Goal: Task Accomplishment & Management: Manage account settings

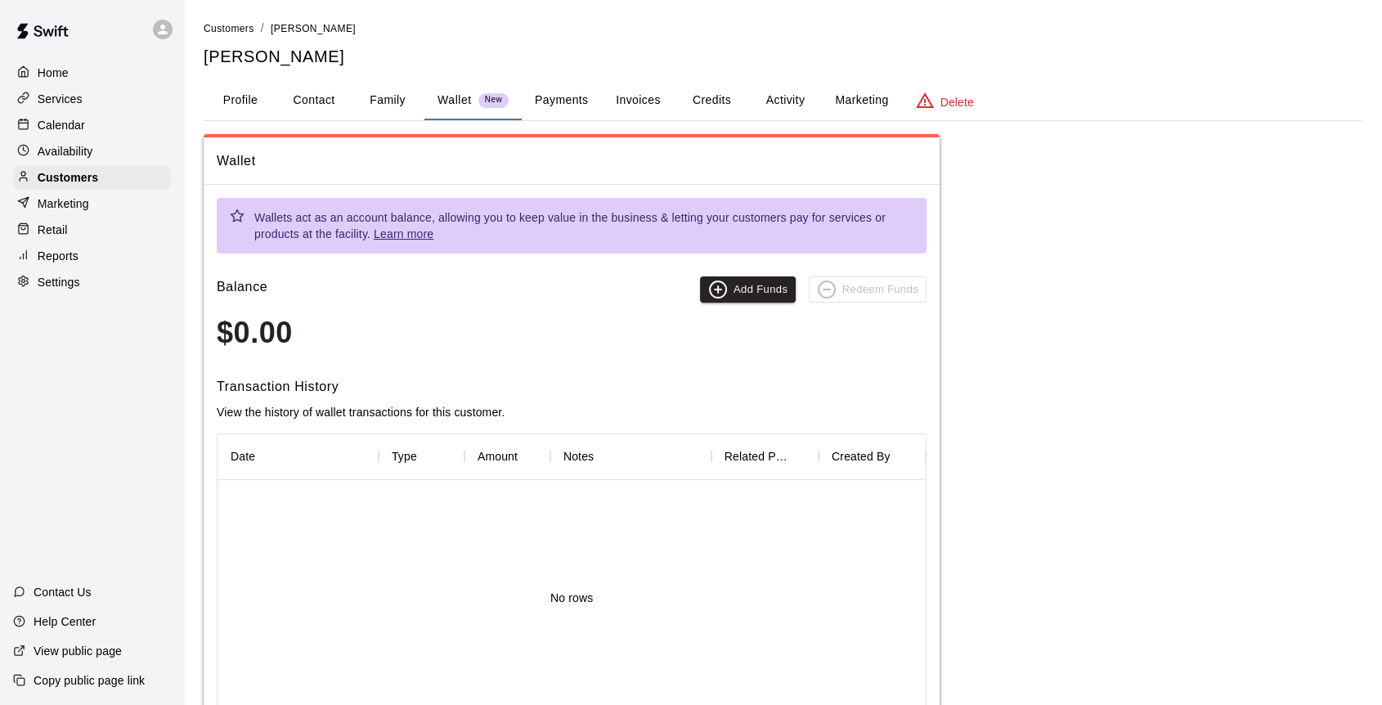
drag, startPoint x: 0, startPoint y: 0, endPoint x: 81, endPoint y: 128, distance: 151.1
click at [81, 128] on p "Calendar" at bounding box center [61, 125] width 47 height 16
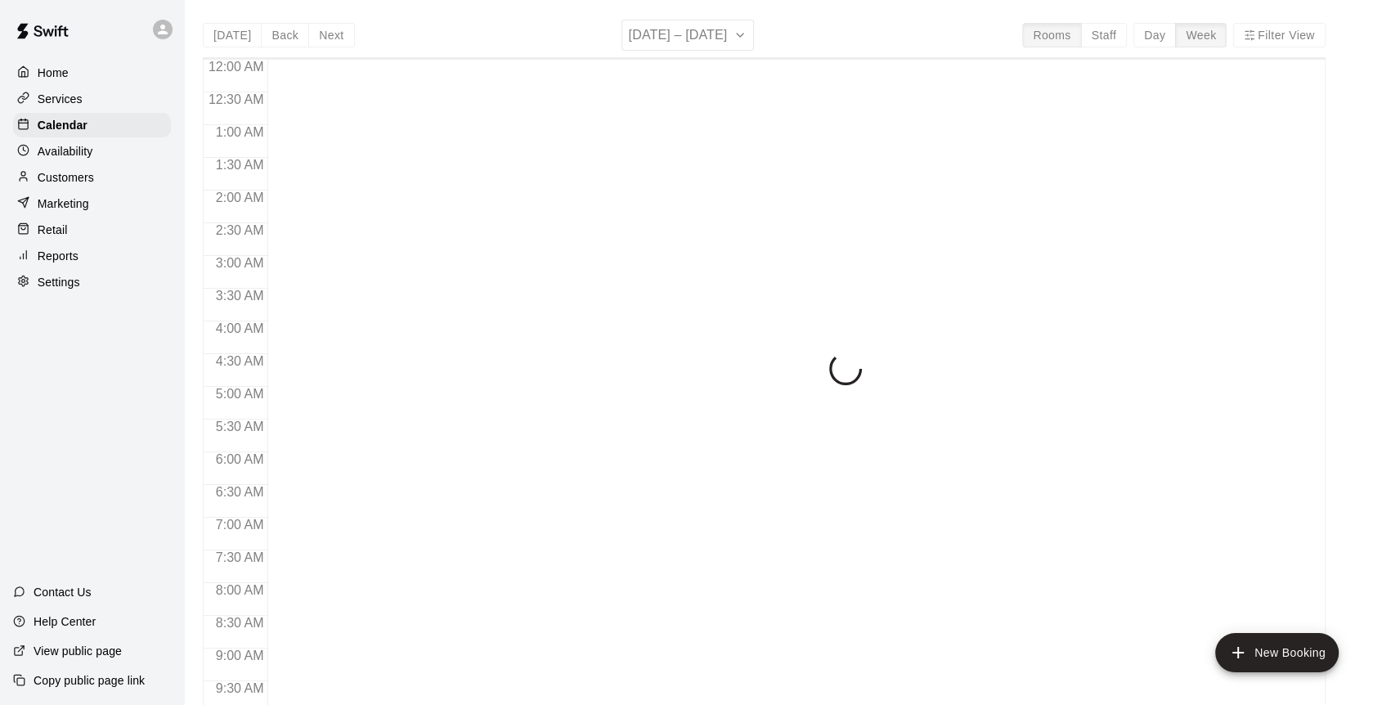
scroll to position [746, 0]
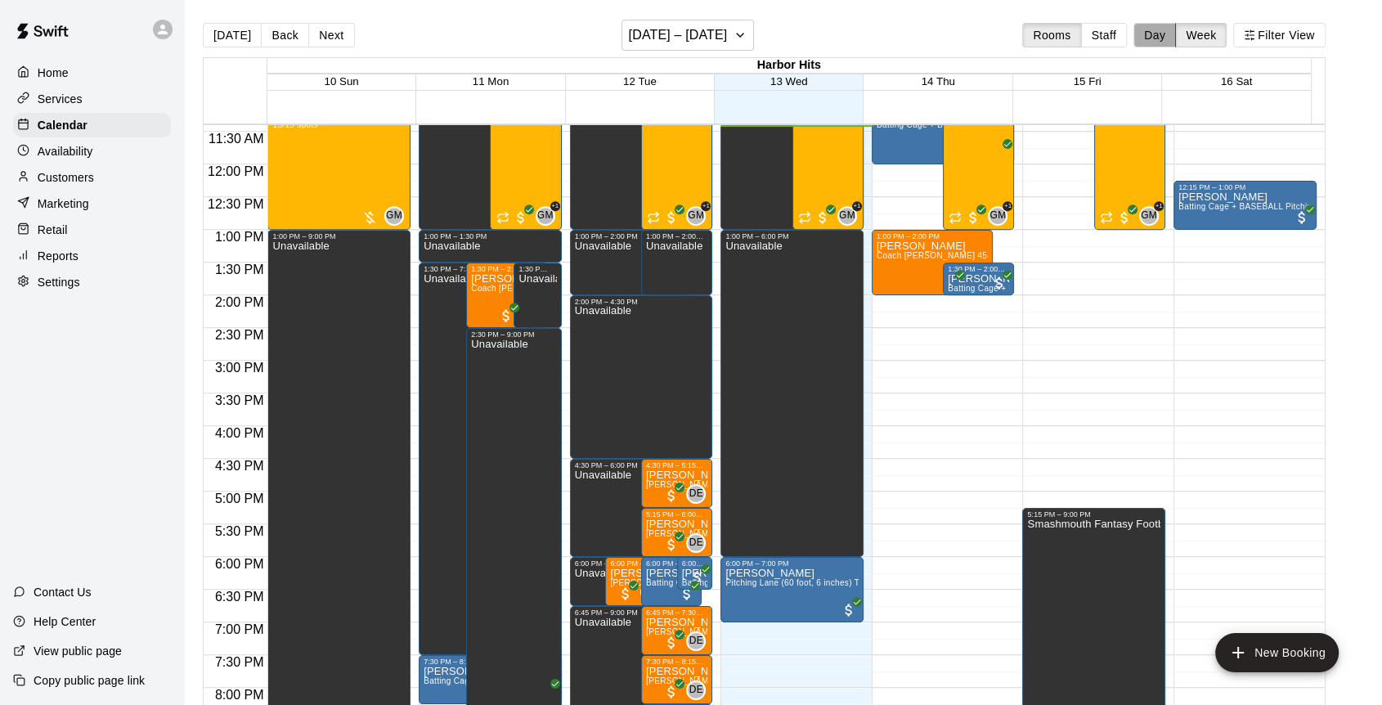
click at [1169, 38] on button "Day" at bounding box center [1155, 35] width 43 height 25
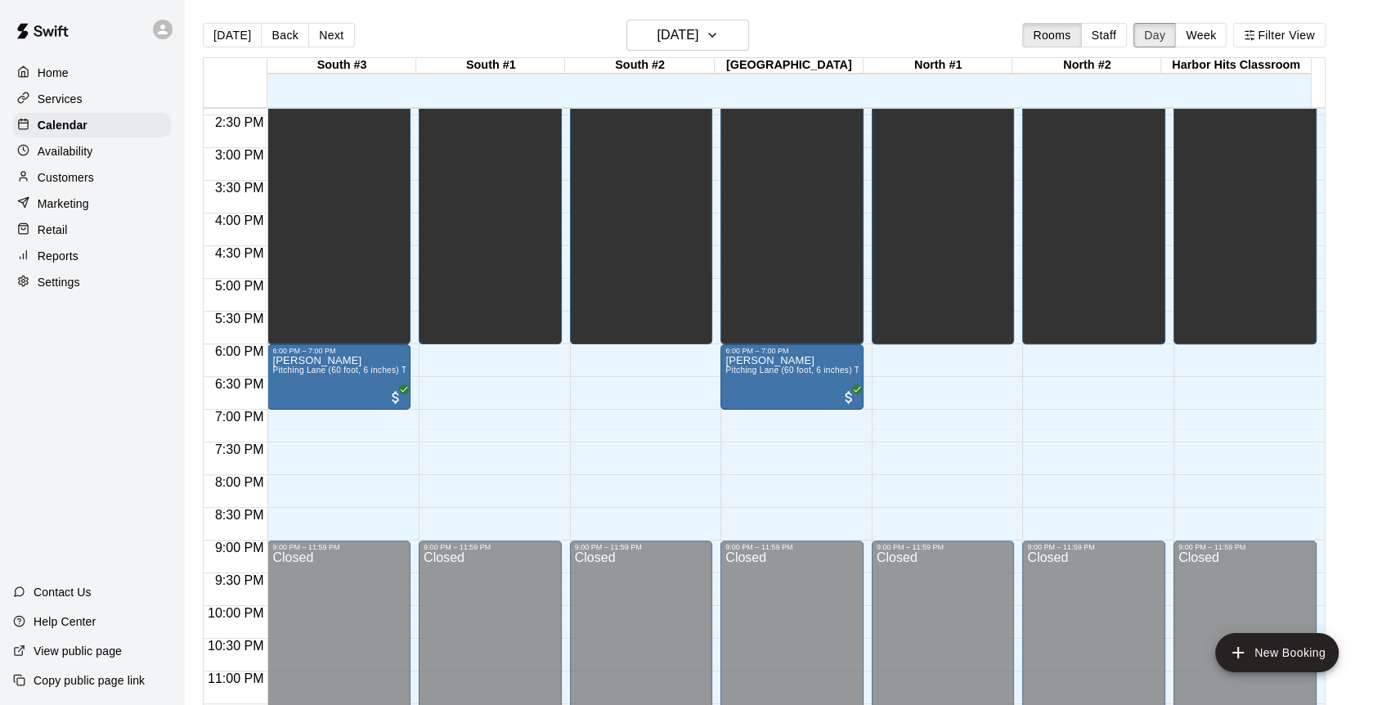
scroll to position [954, 0]
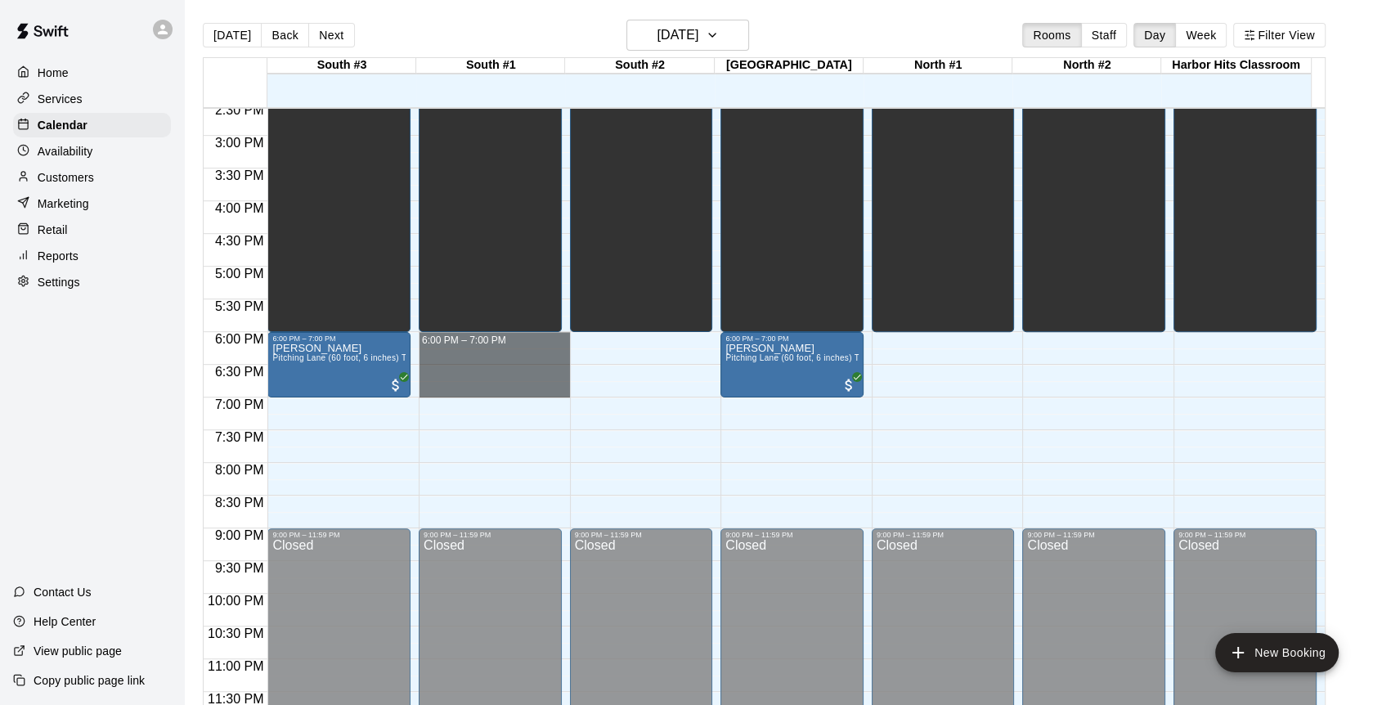
drag, startPoint x: 440, startPoint y: 335, endPoint x: 451, endPoint y: 384, distance: 49.6
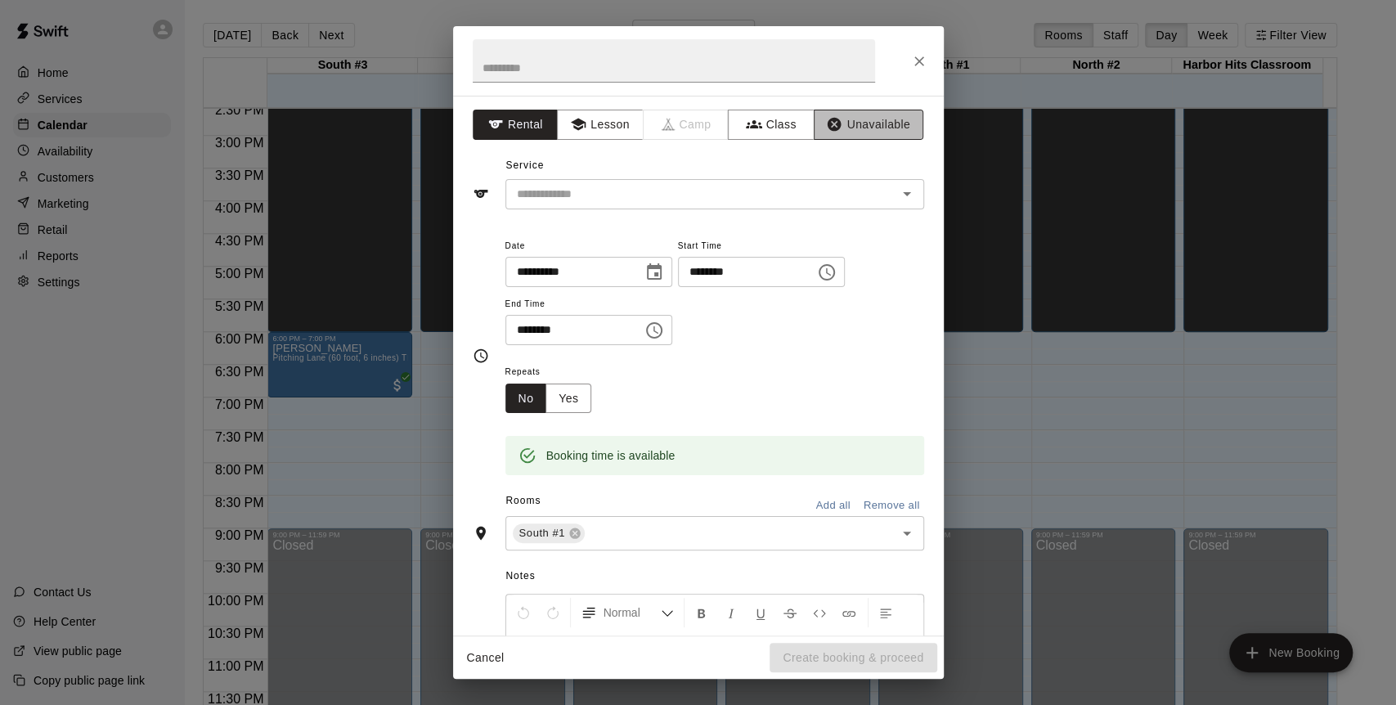
click at [868, 123] on button "Unavailable" at bounding box center [869, 125] width 110 height 30
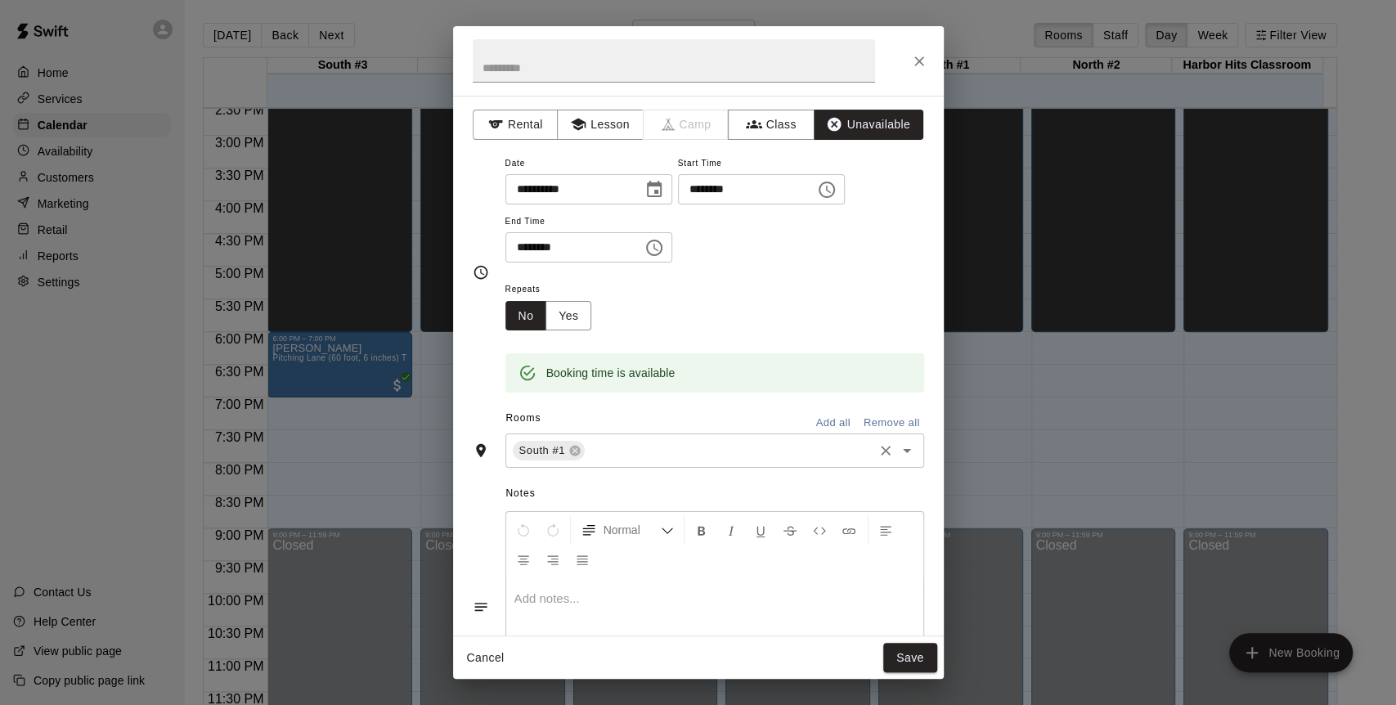
click at [685, 444] on input "text" at bounding box center [728, 451] width 283 height 20
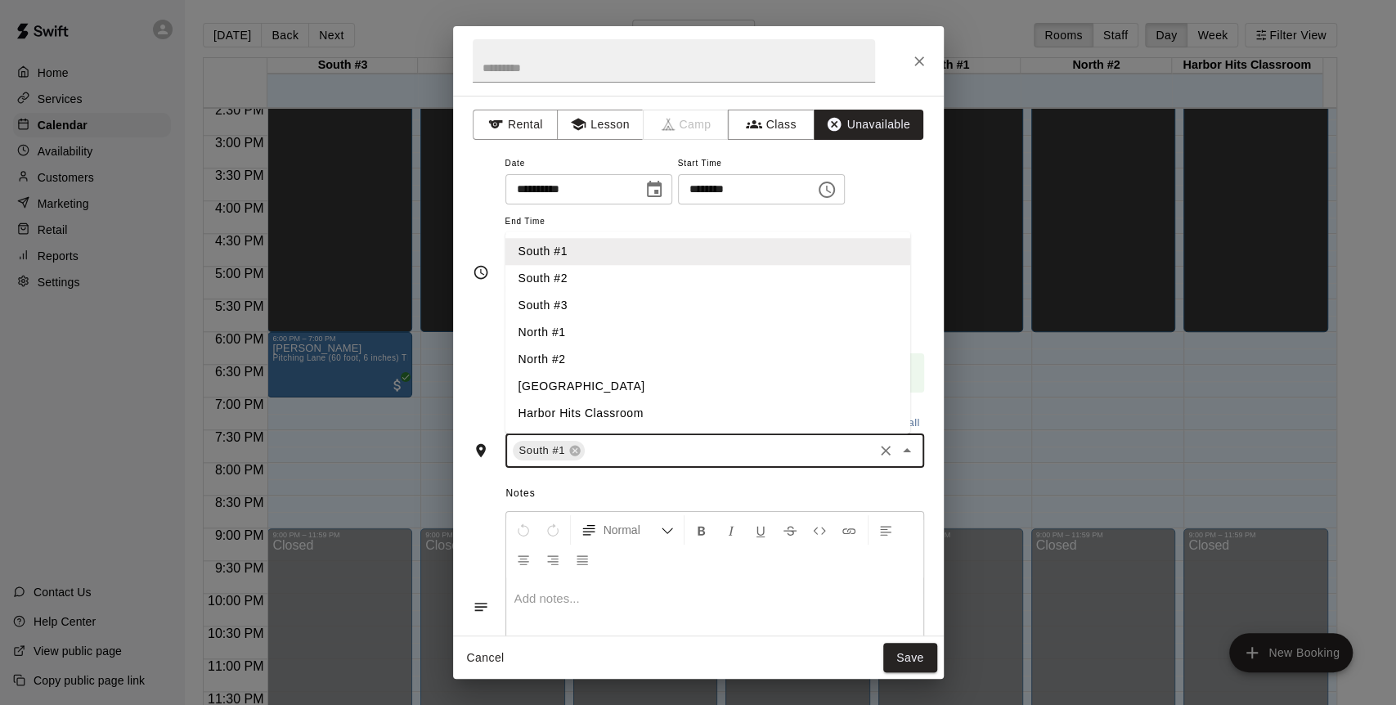
click at [569, 283] on li "South #2" at bounding box center [707, 278] width 405 height 27
click at [574, 350] on li "North #2" at bounding box center [707, 359] width 405 height 27
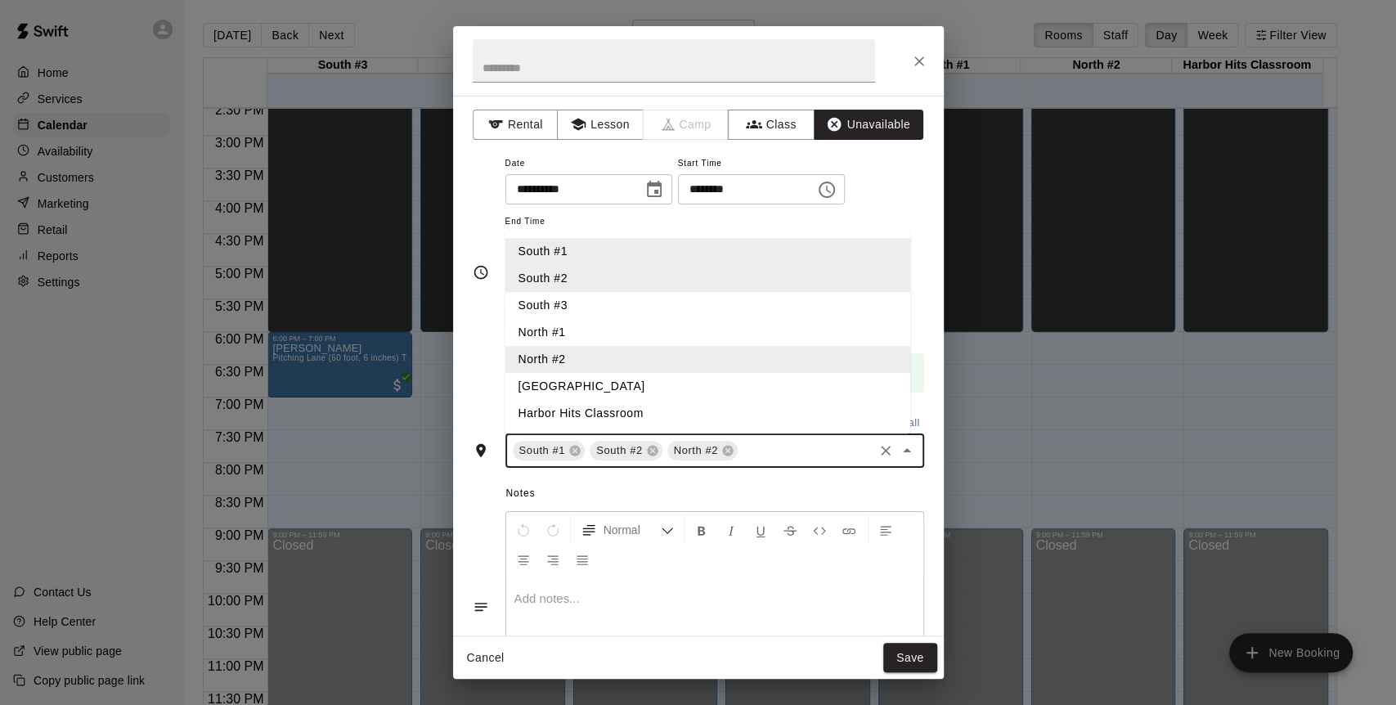
click at [574, 331] on li "North #1" at bounding box center [707, 332] width 405 height 27
click at [466, 361] on div "**********" at bounding box center [698, 366] width 491 height 540
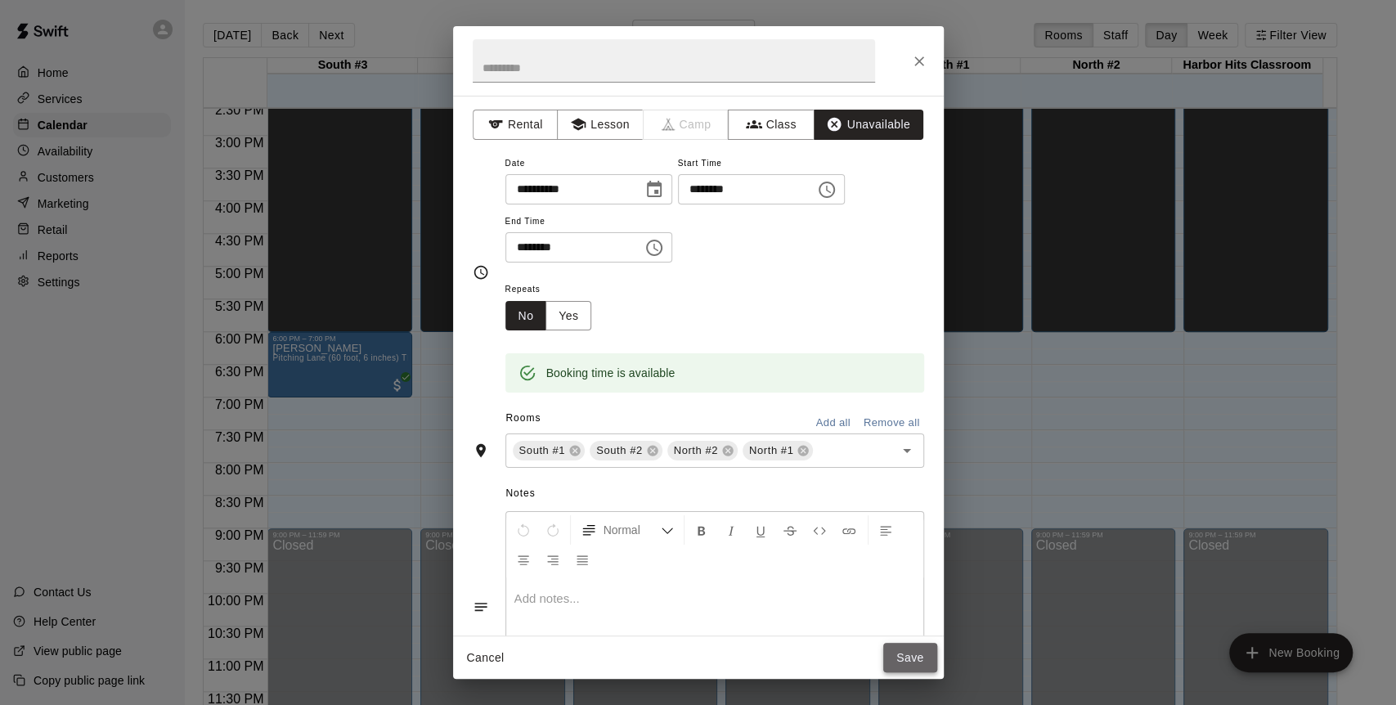
click at [909, 662] on button "Save" at bounding box center [910, 658] width 54 height 30
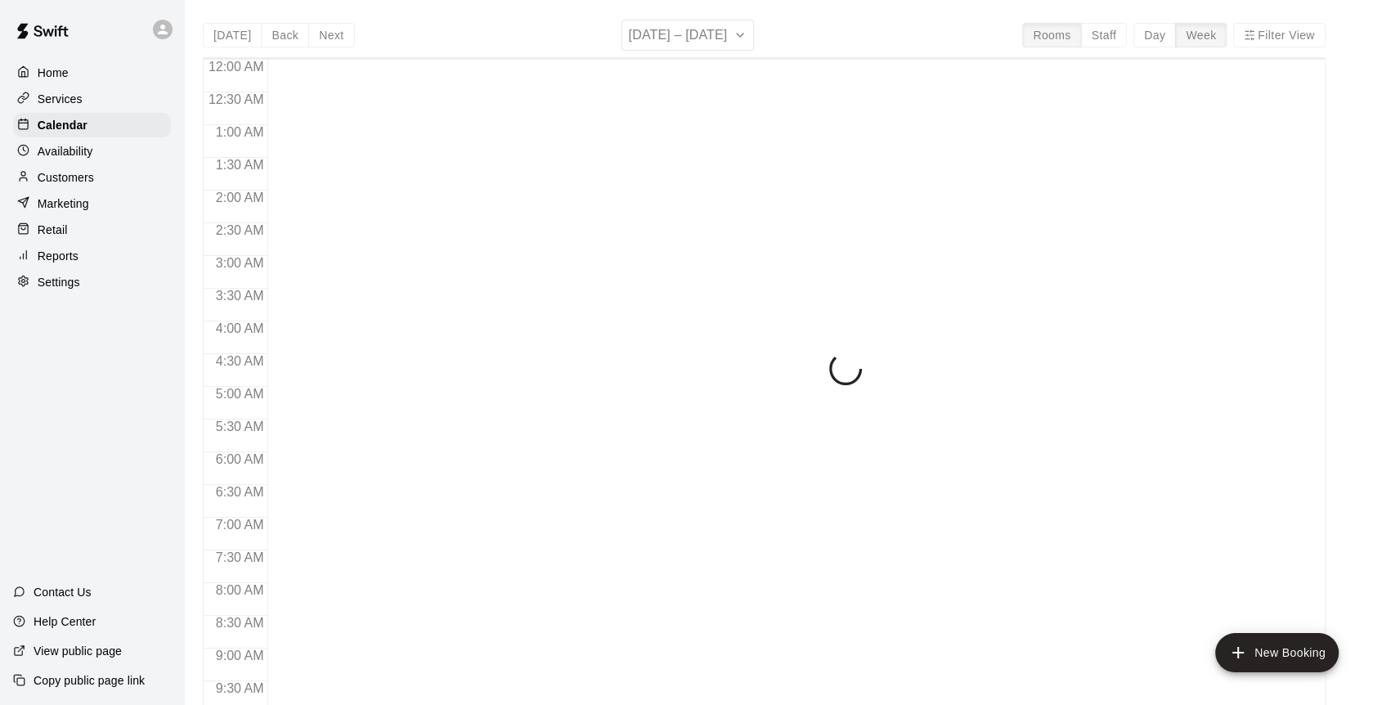
scroll to position [747, 0]
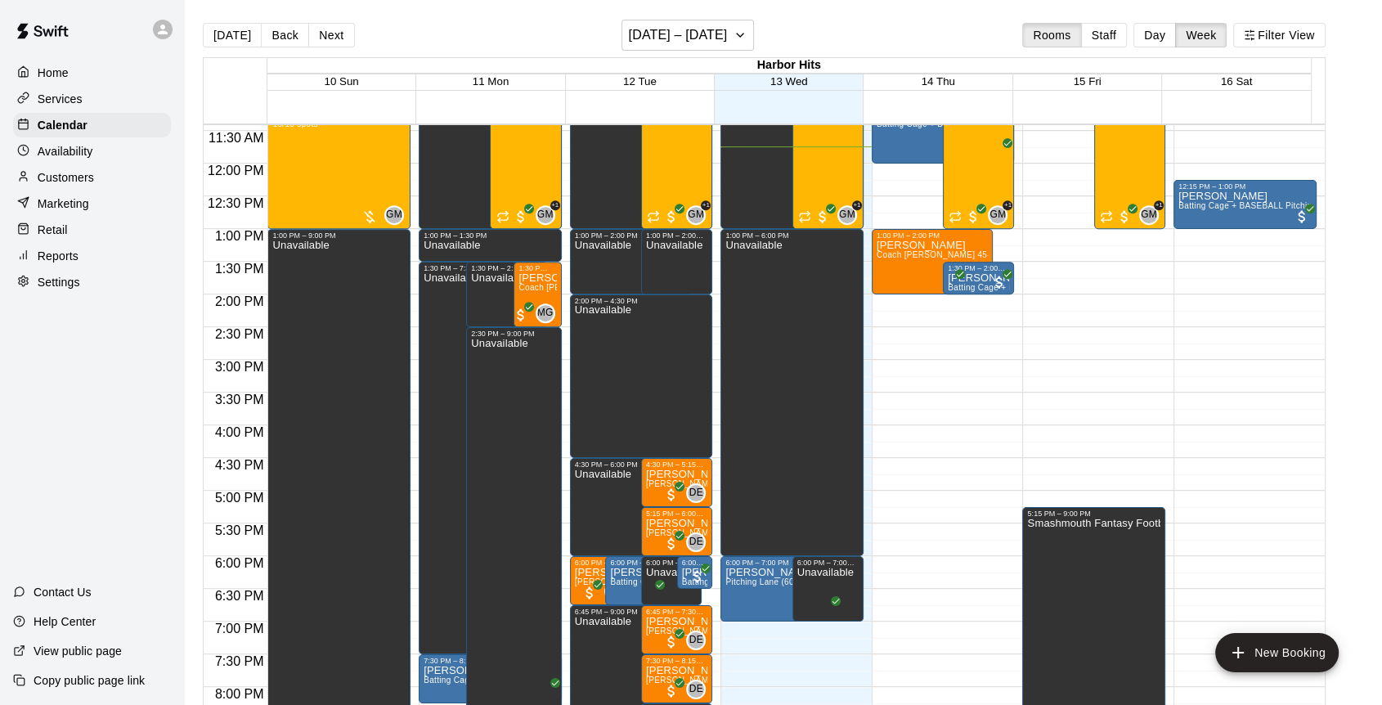
click at [92, 182] on p "Customers" at bounding box center [66, 177] width 56 height 16
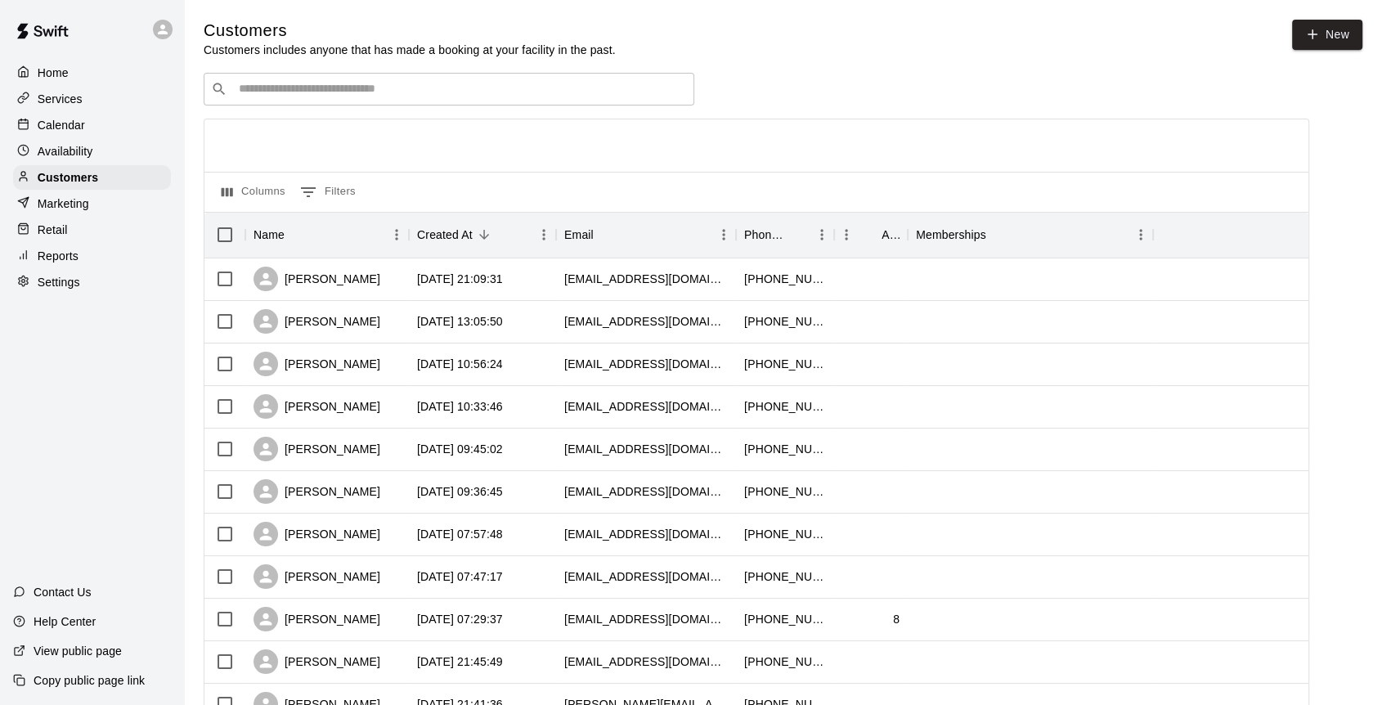
click at [294, 78] on div "​ ​" at bounding box center [449, 89] width 491 height 33
click at [46, 131] on p "Calendar" at bounding box center [61, 125] width 47 height 16
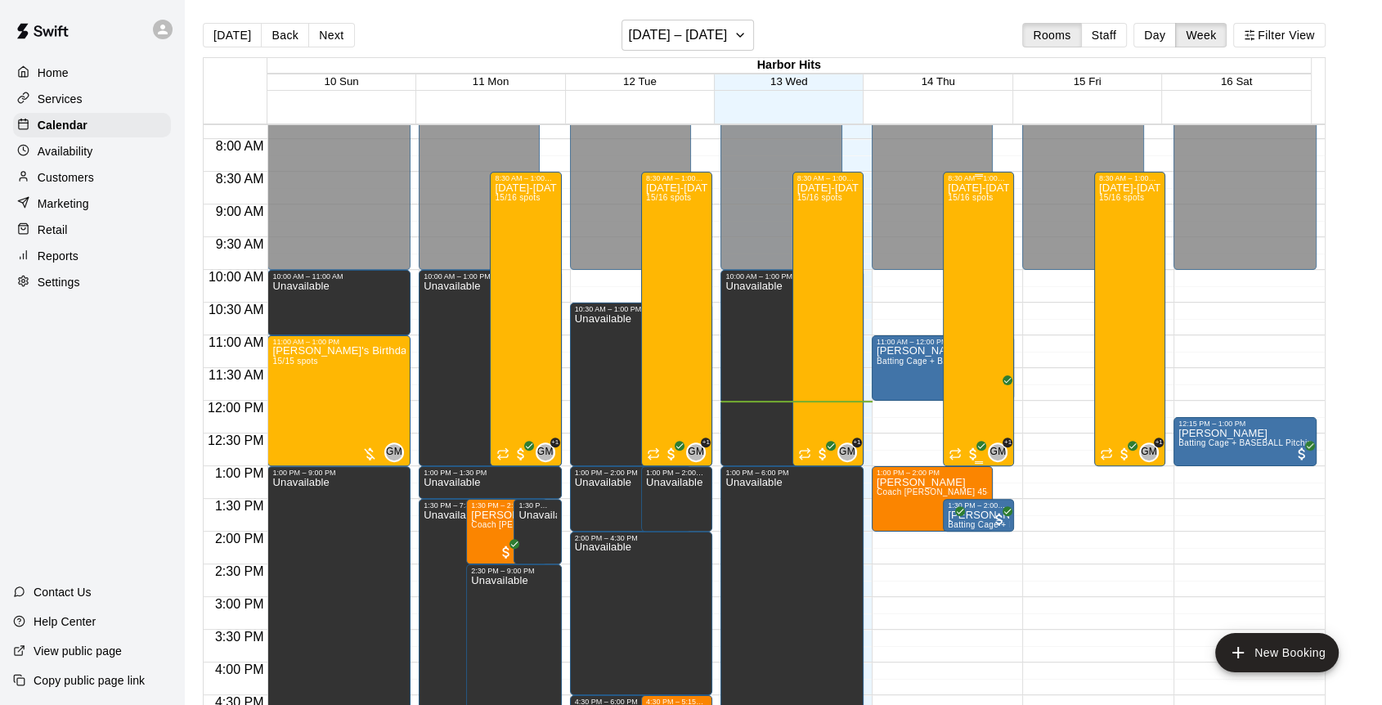
scroll to position [509, 0]
click at [1168, 34] on button "Day" at bounding box center [1155, 35] width 43 height 25
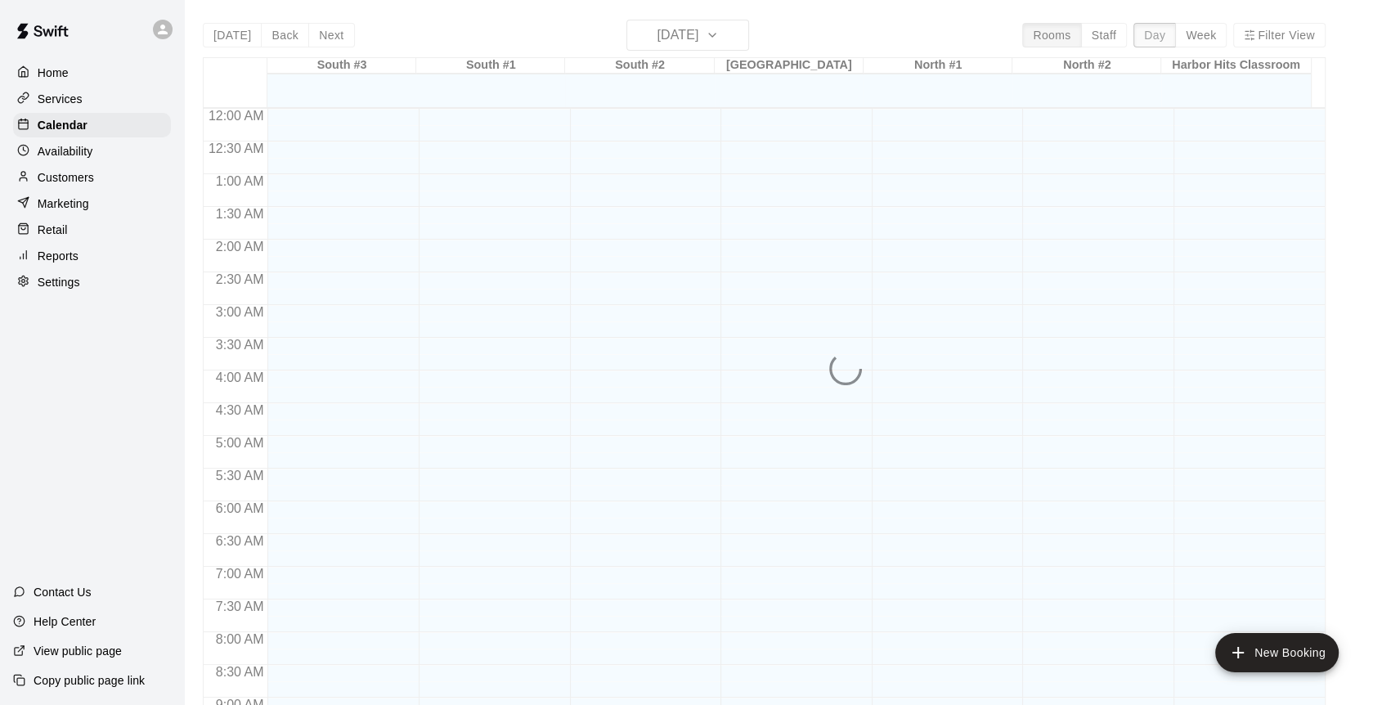
scroll to position [786, 0]
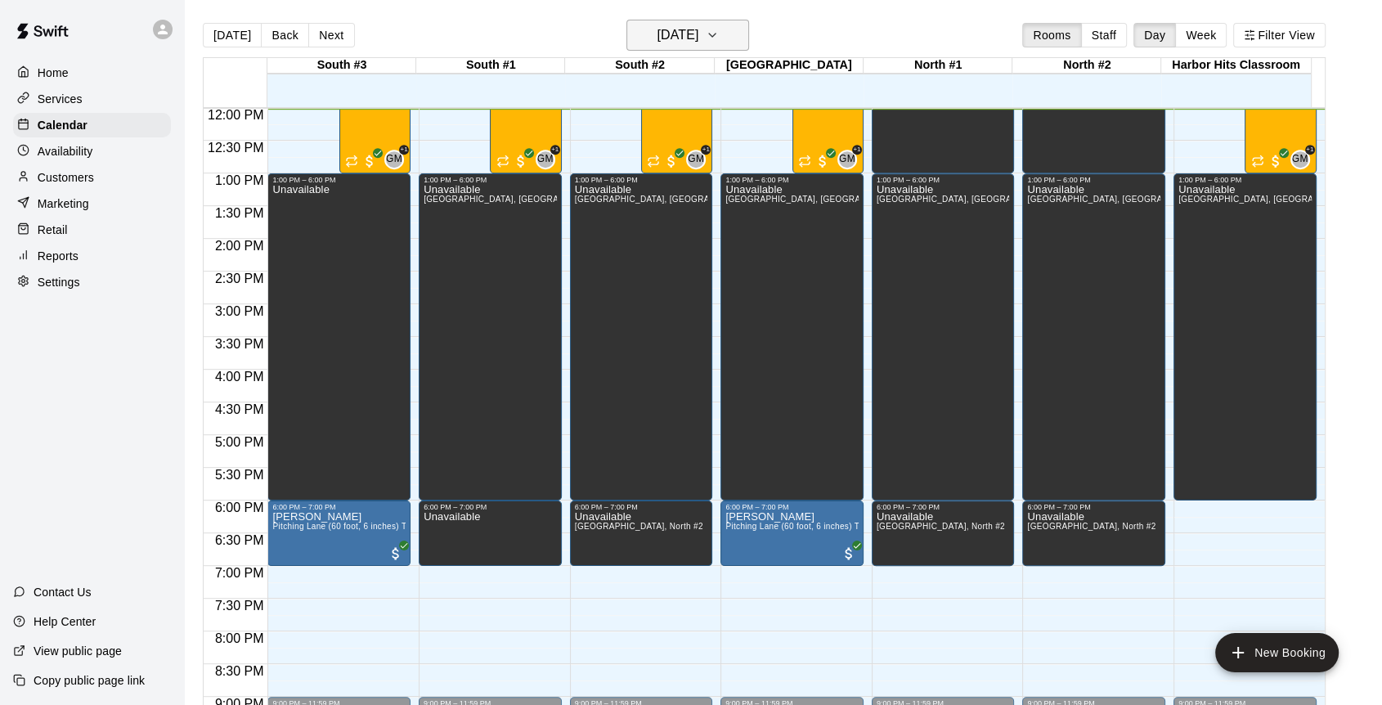
click at [698, 46] on h6 "[DATE]" at bounding box center [678, 35] width 42 height 23
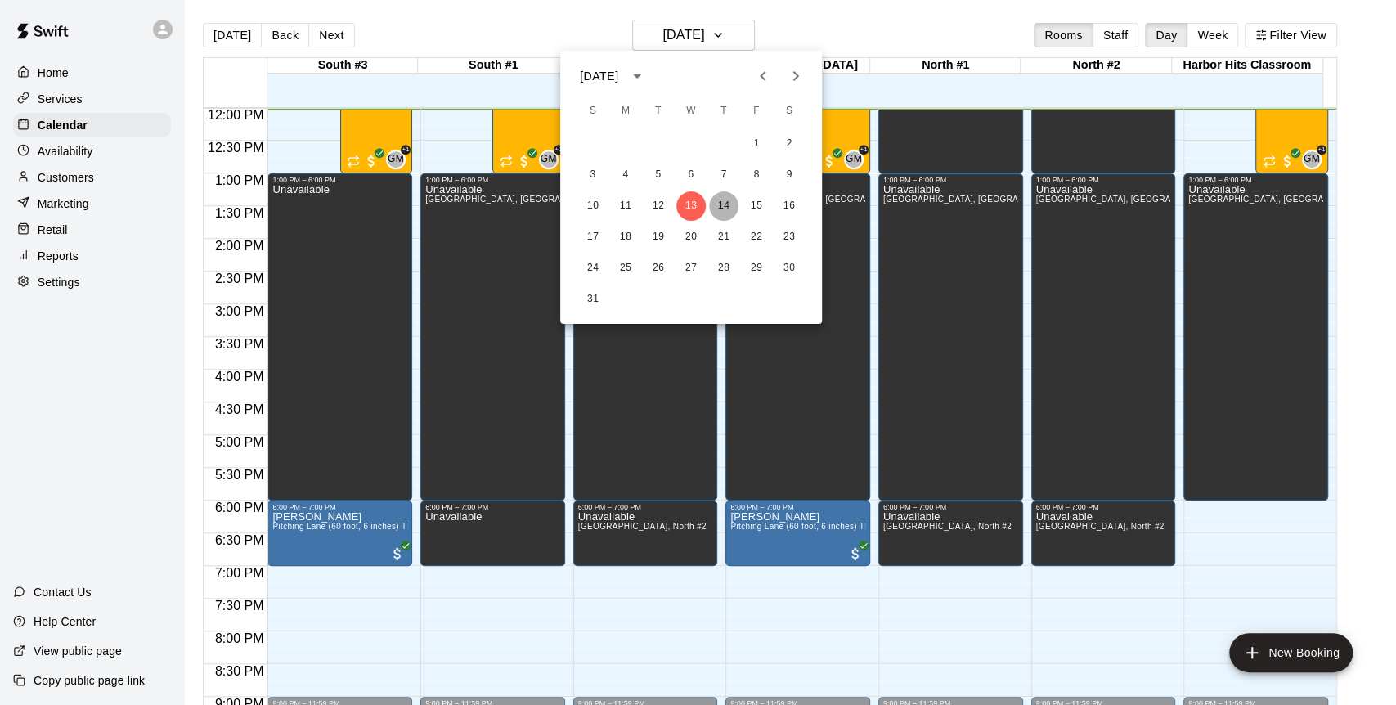
click at [733, 200] on button "14" at bounding box center [723, 205] width 29 height 29
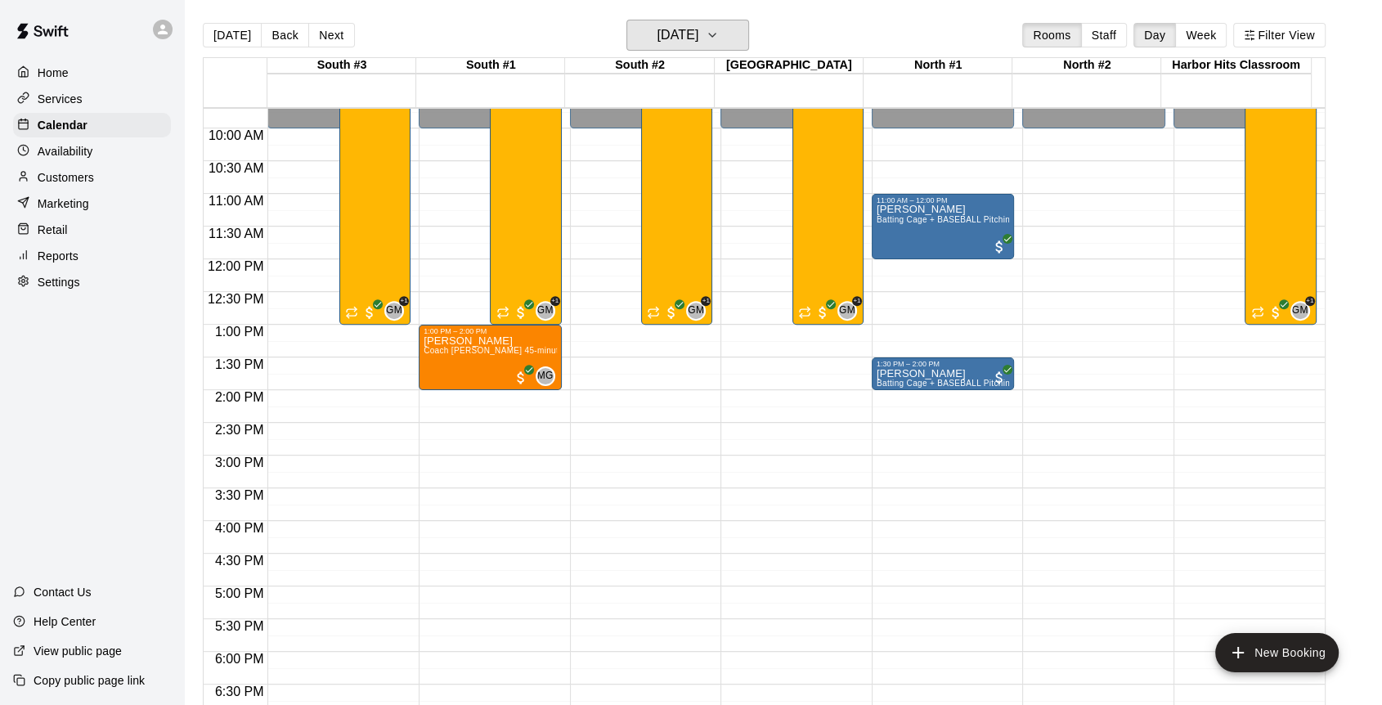
scroll to position [604, 0]
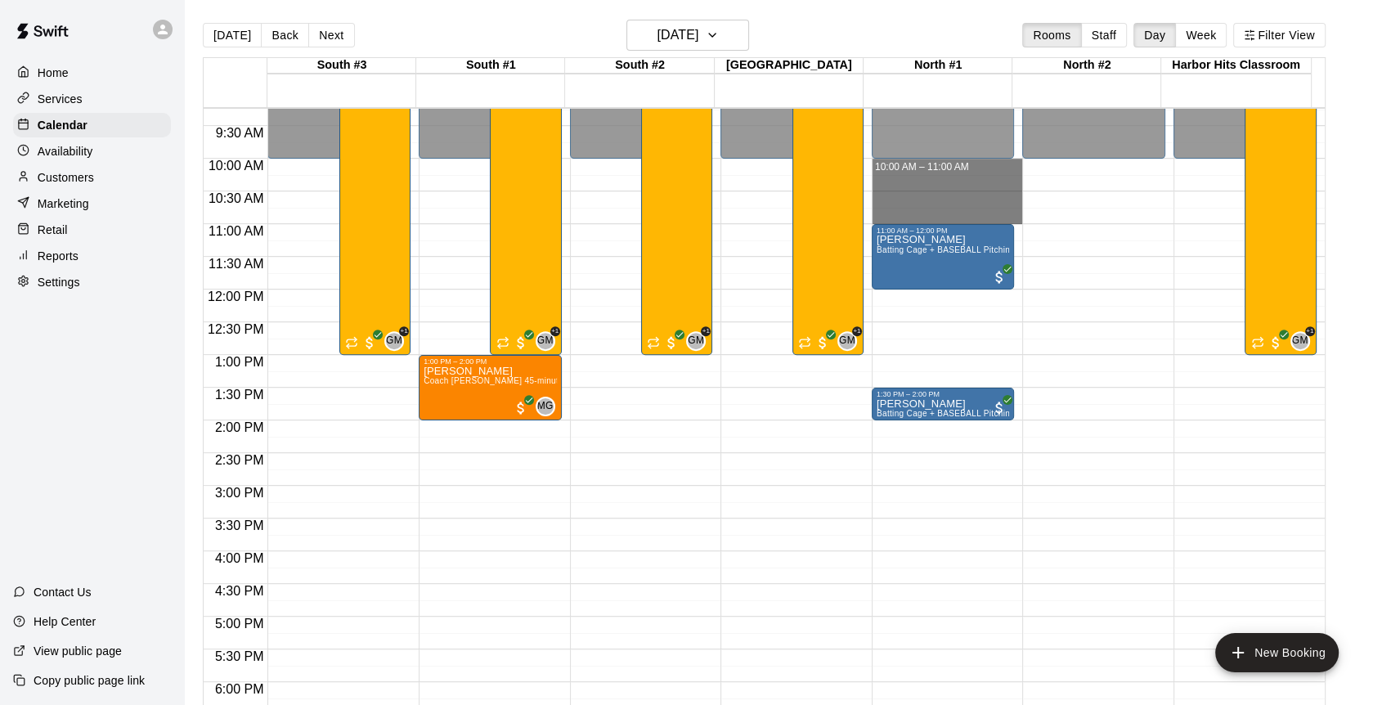
drag, startPoint x: 936, startPoint y: 164, endPoint x: 935, endPoint y: 209, distance: 45.8
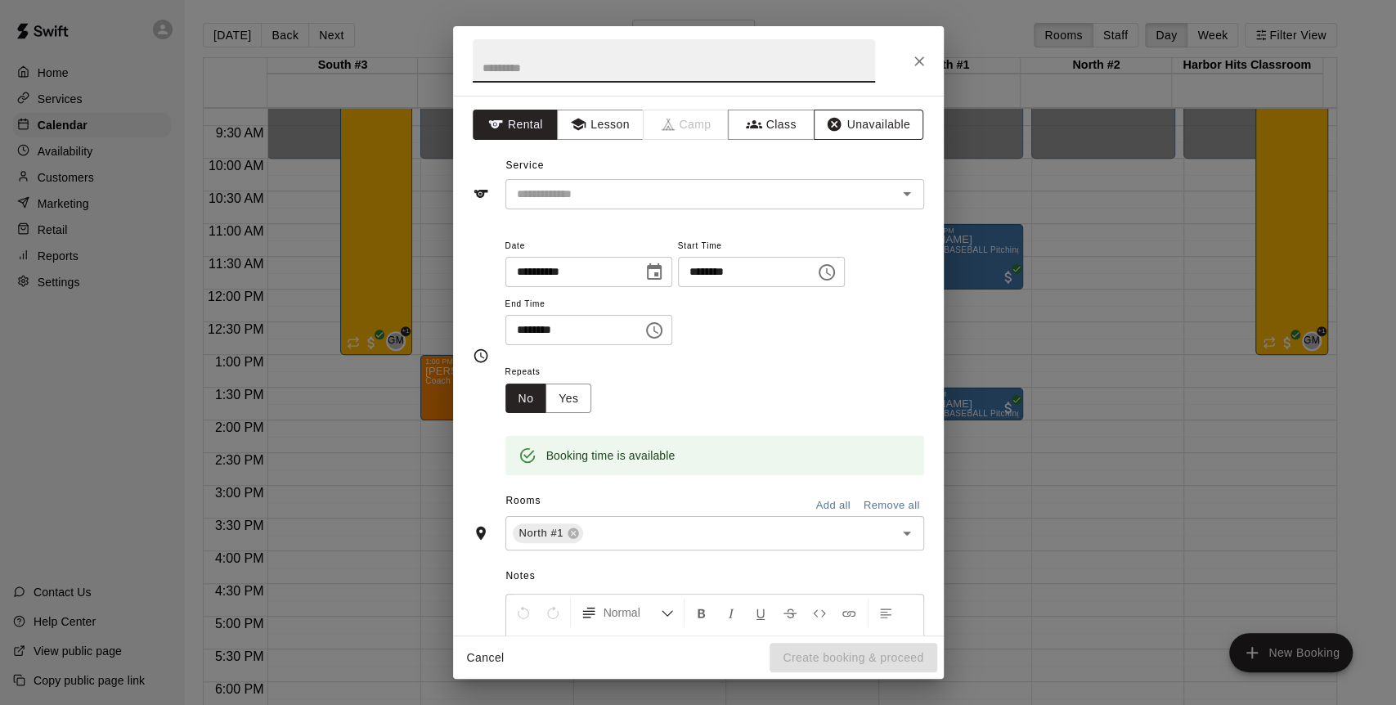
click at [868, 128] on button "Unavailable" at bounding box center [869, 125] width 110 height 30
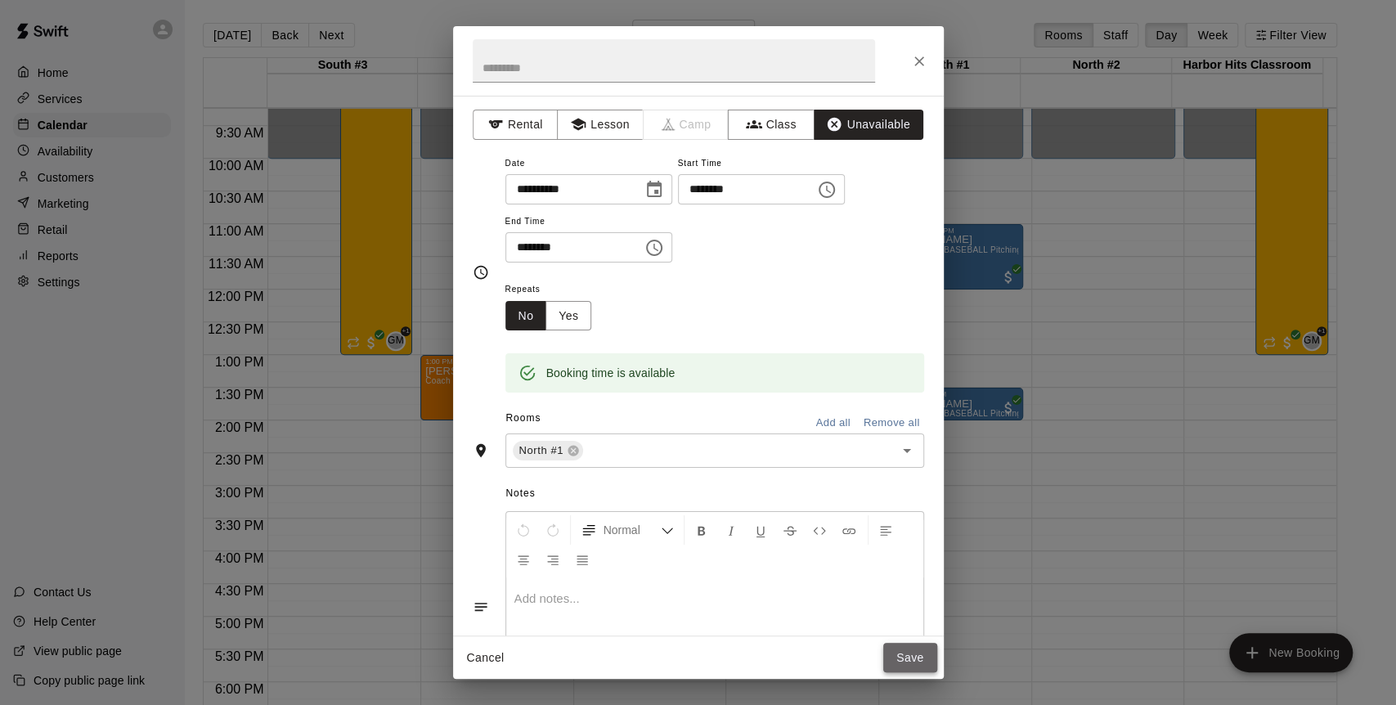
click at [898, 656] on button "Save" at bounding box center [910, 658] width 54 height 30
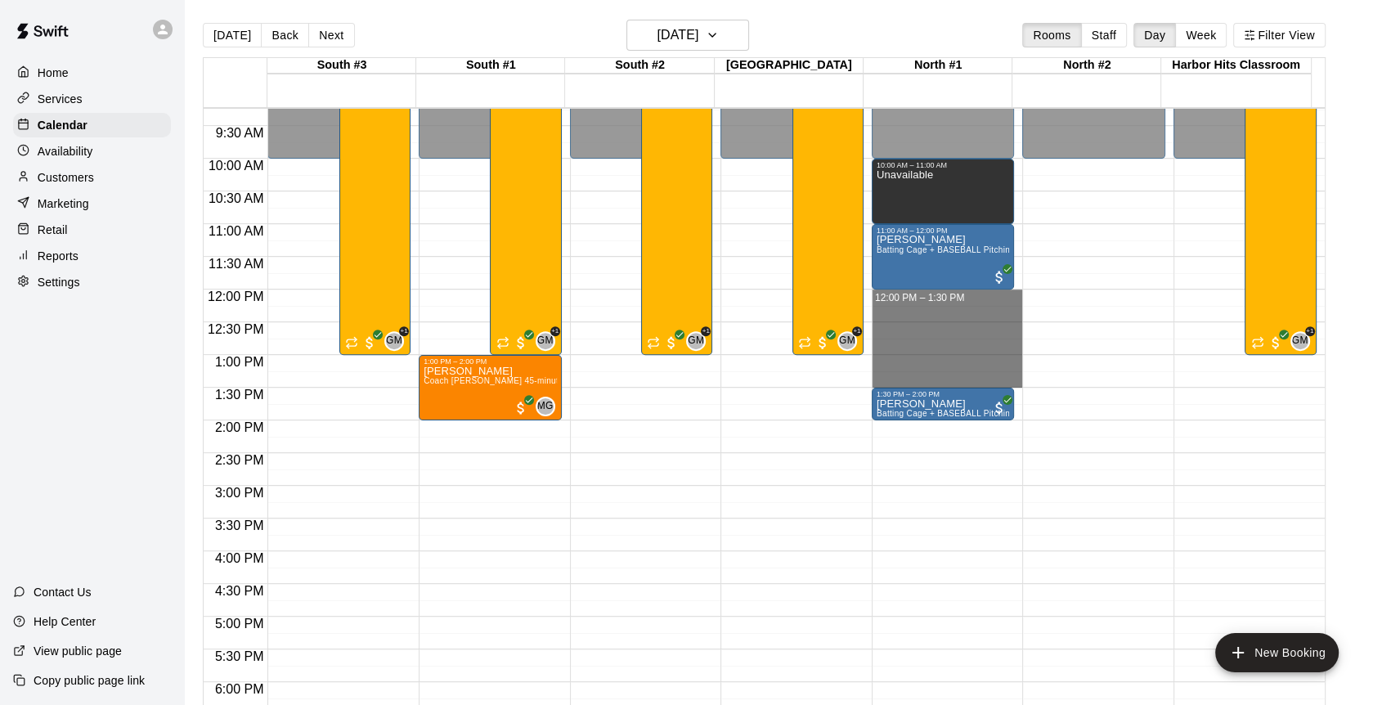
drag, startPoint x: 883, startPoint y: 294, endPoint x: 895, endPoint y: 376, distance: 82.6
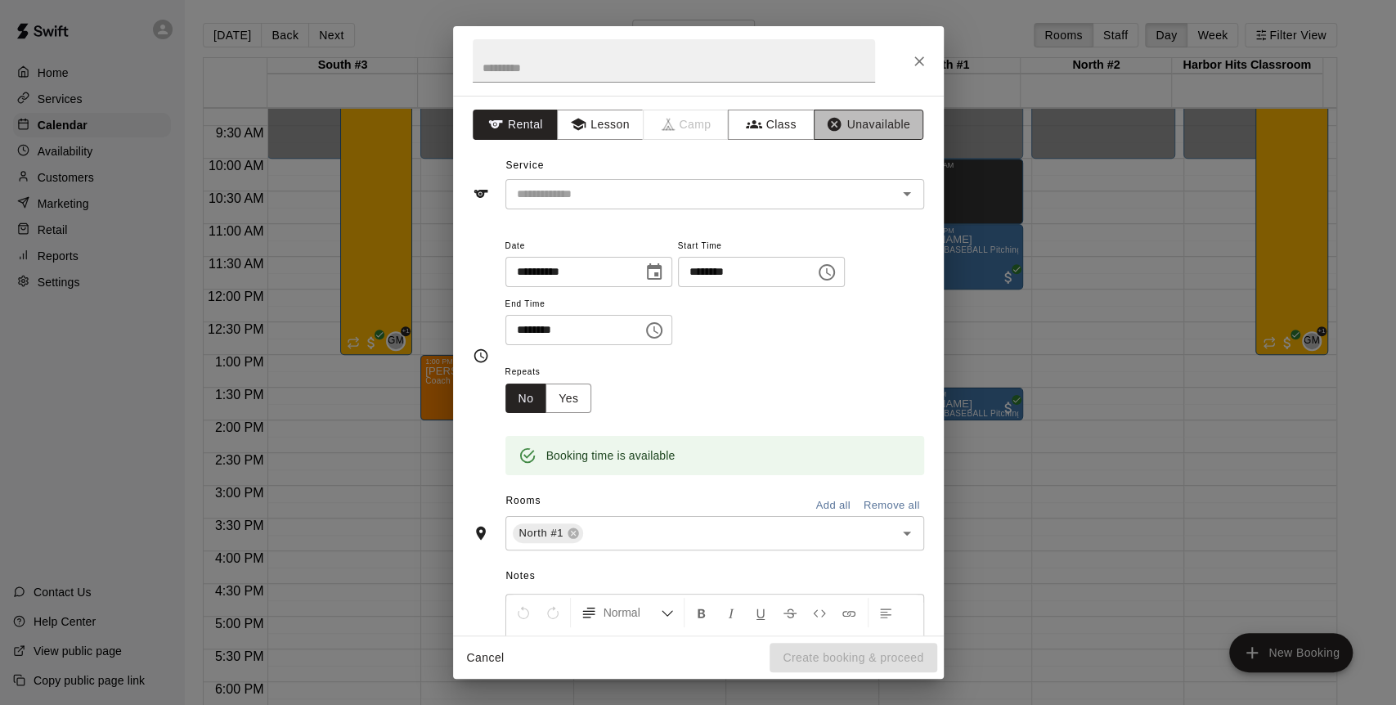
click at [876, 132] on button "Unavailable" at bounding box center [869, 125] width 110 height 30
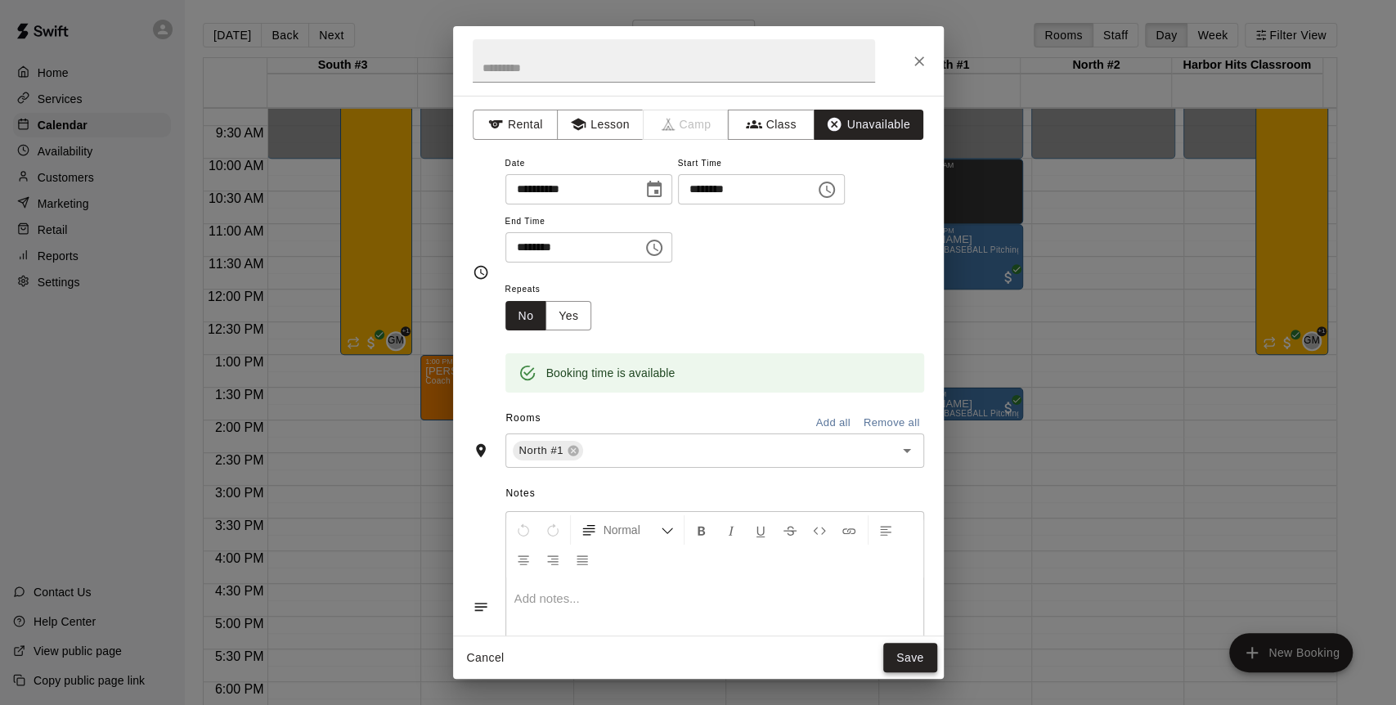
click at [894, 653] on button "Save" at bounding box center [910, 658] width 54 height 30
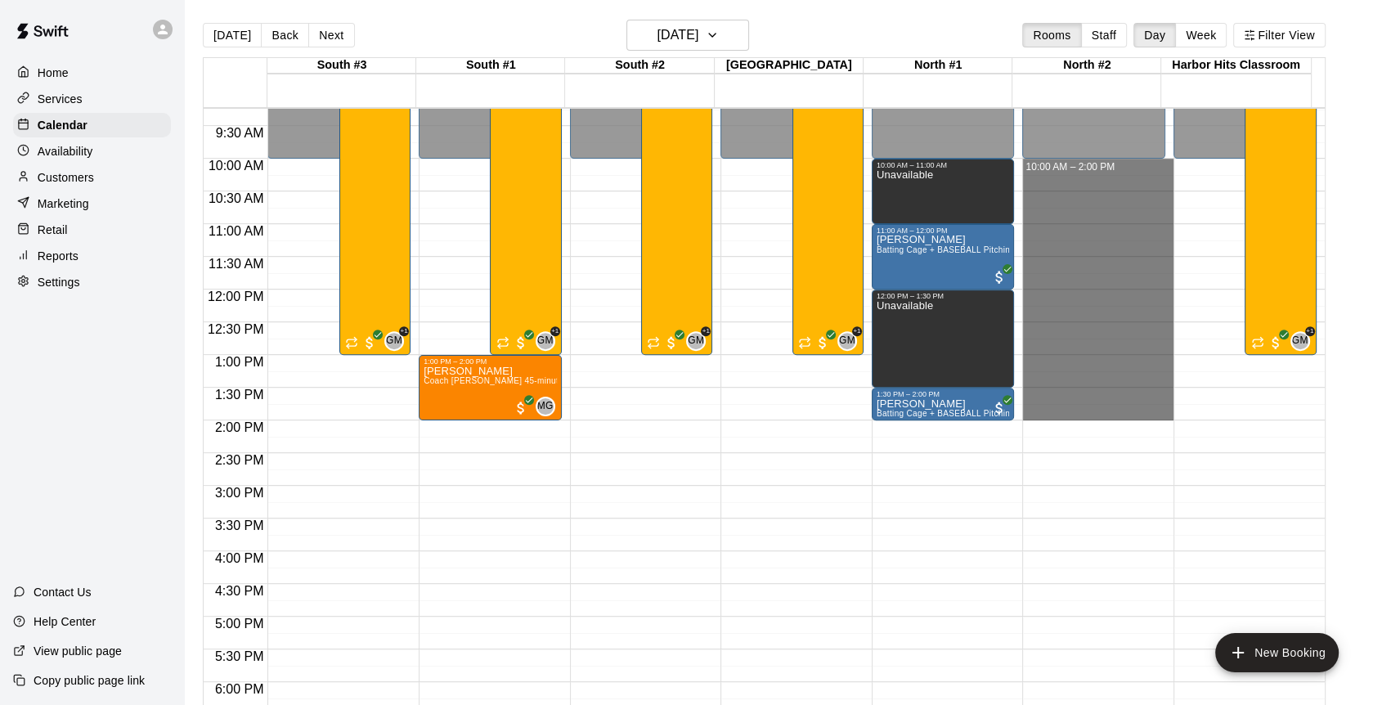
drag, startPoint x: 1048, startPoint y: 163, endPoint x: 1064, endPoint y: 404, distance: 241.8
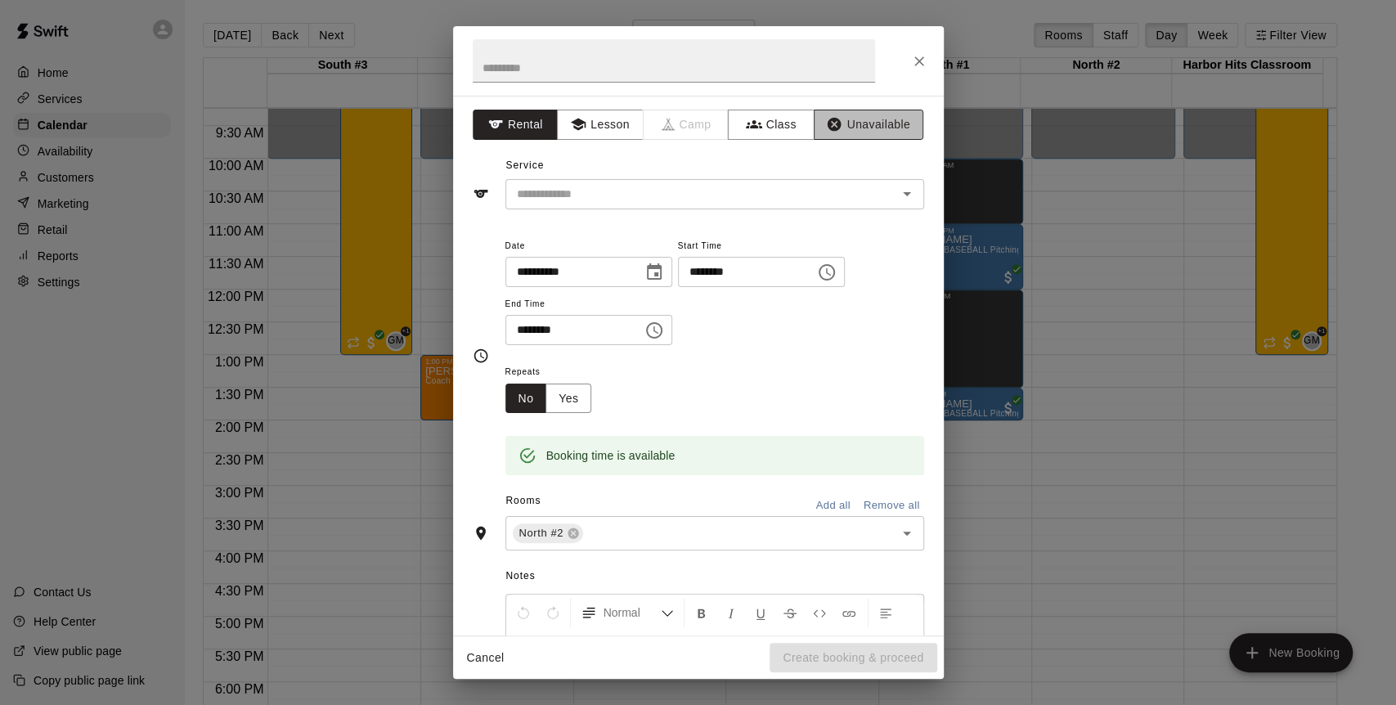
click at [871, 131] on button "Unavailable" at bounding box center [869, 125] width 110 height 30
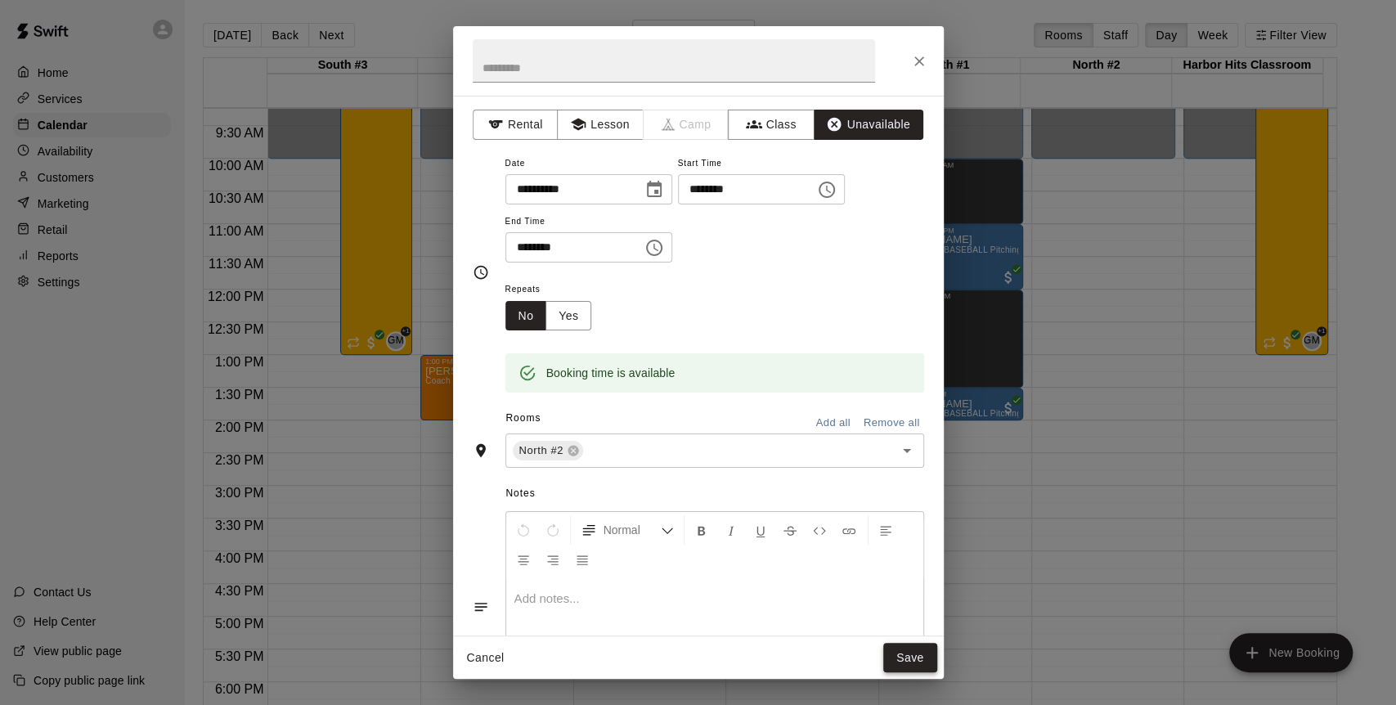
click at [906, 656] on button "Save" at bounding box center [910, 658] width 54 height 30
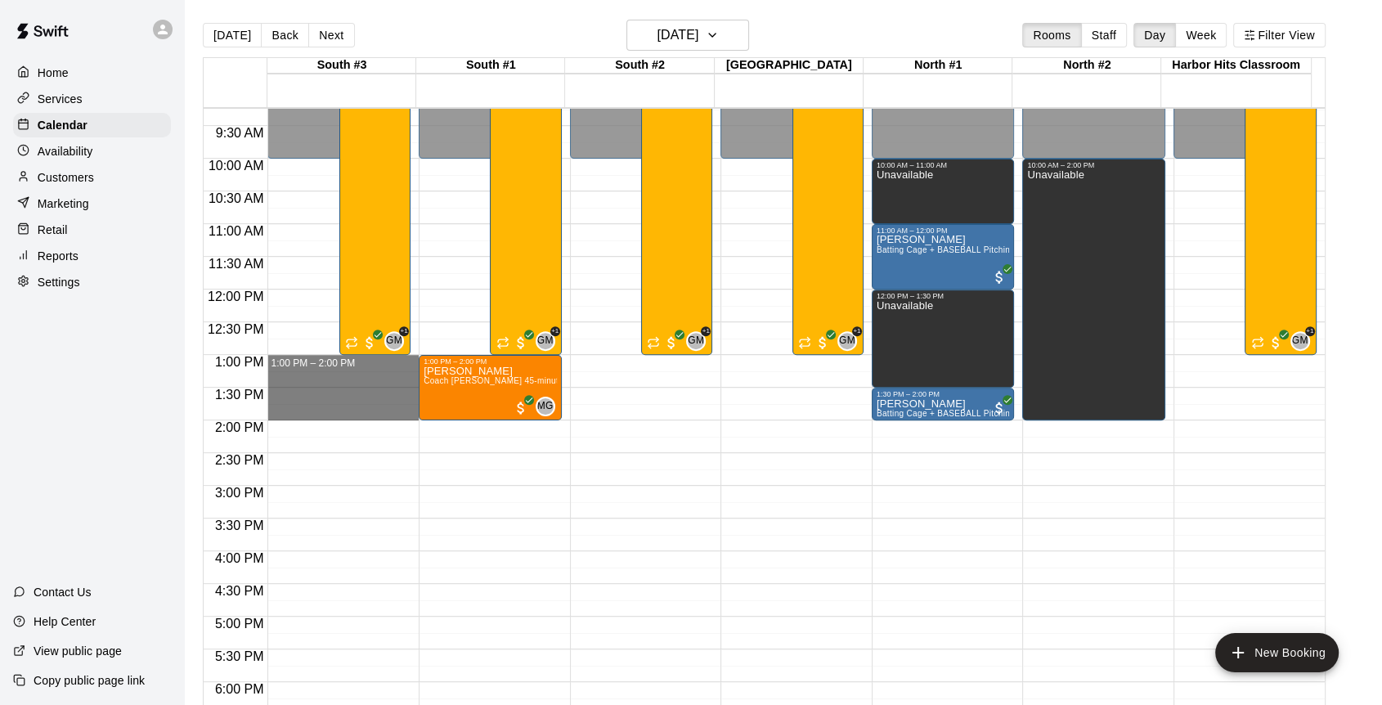
drag, startPoint x: 389, startPoint y: 360, endPoint x: 388, endPoint y: 409, distance: 49.1
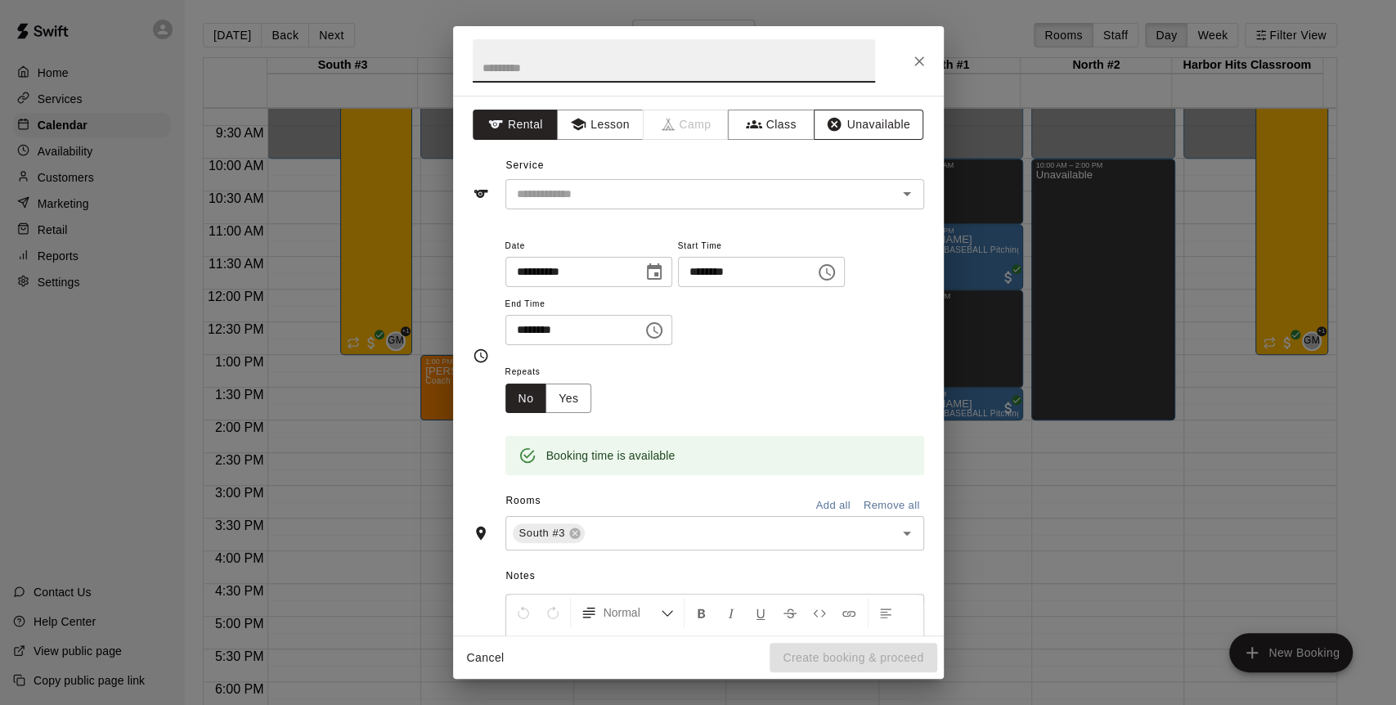
click at [878, 122] on button "Unavailable" at bounding box center [869, 125] width 110 height 30
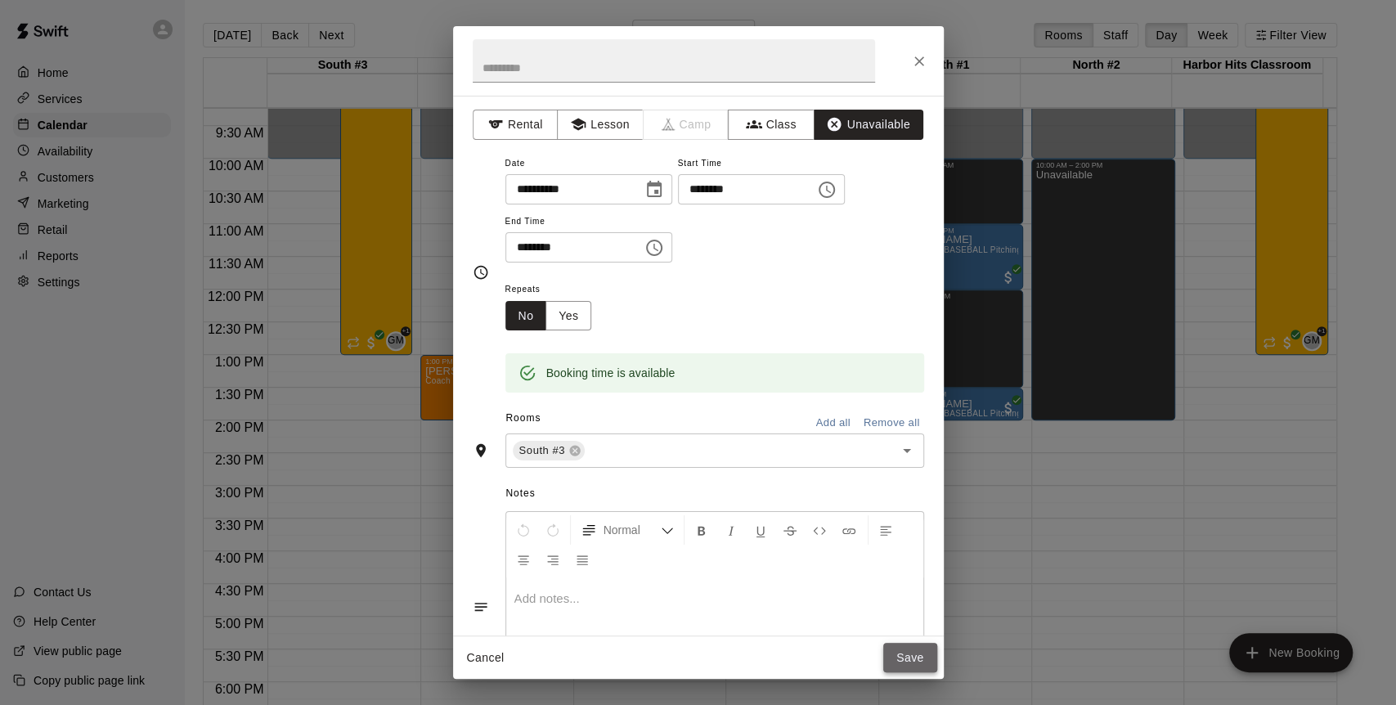
click at [901, 650] on button "Save" at bounding box center [910, 658] width 54 height 30
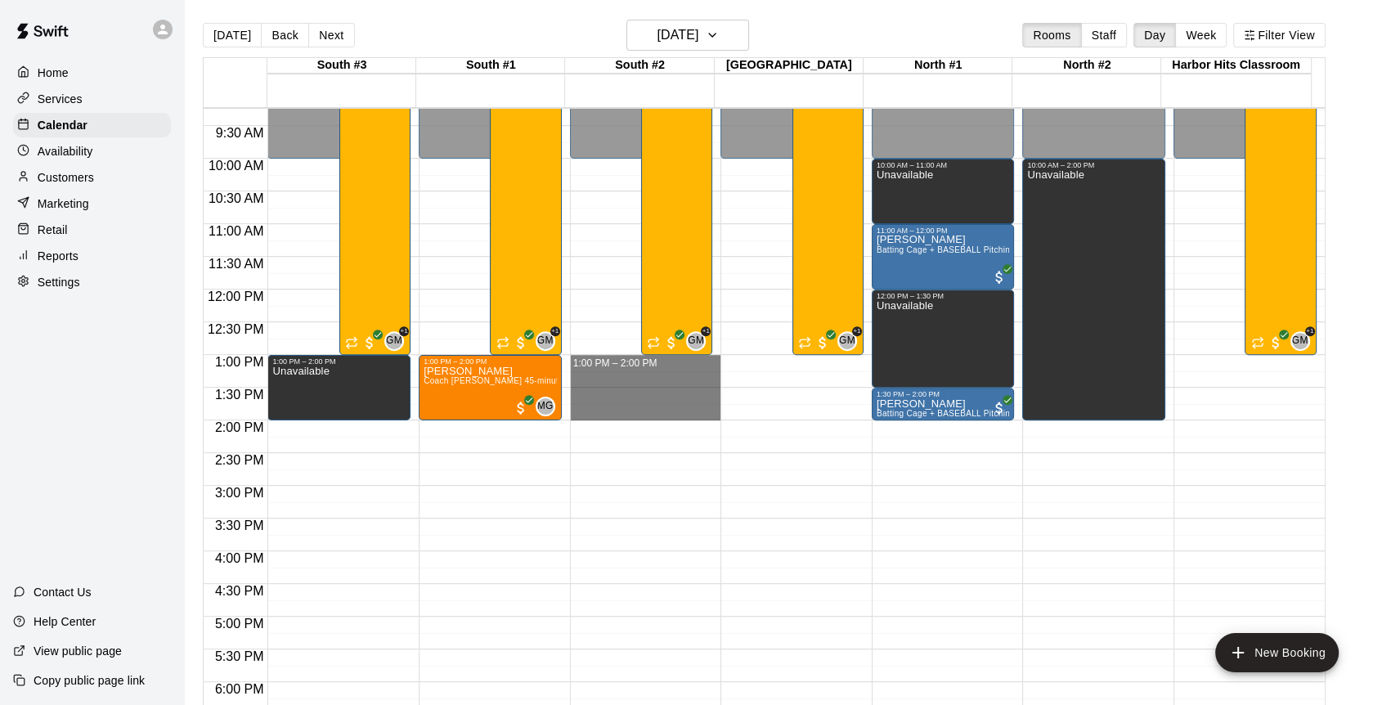
drag, startPoint x: 667, startPoint y: 363, endPoint x: 667, endPoint y: 407, distance: 44.2
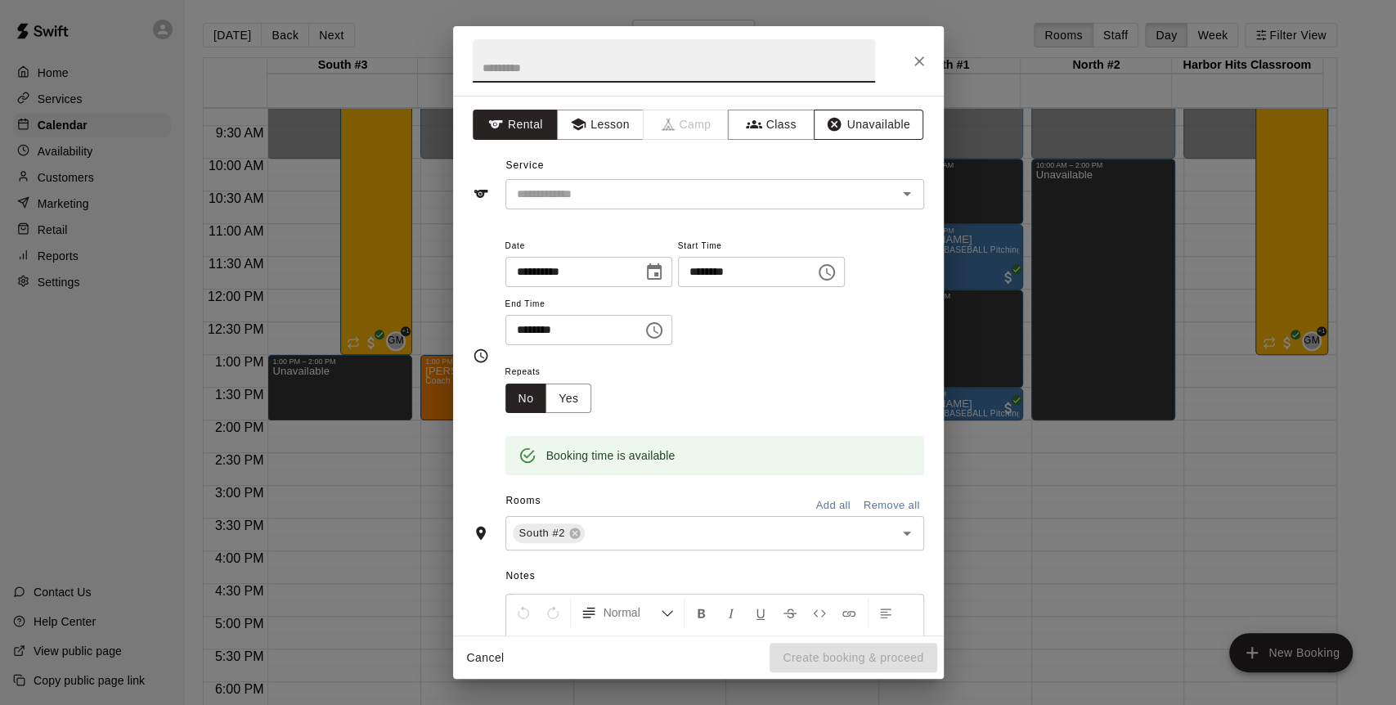
click at [864, 130] on button "Unavailable" at bounding box center [869, 125] width 110 height 30
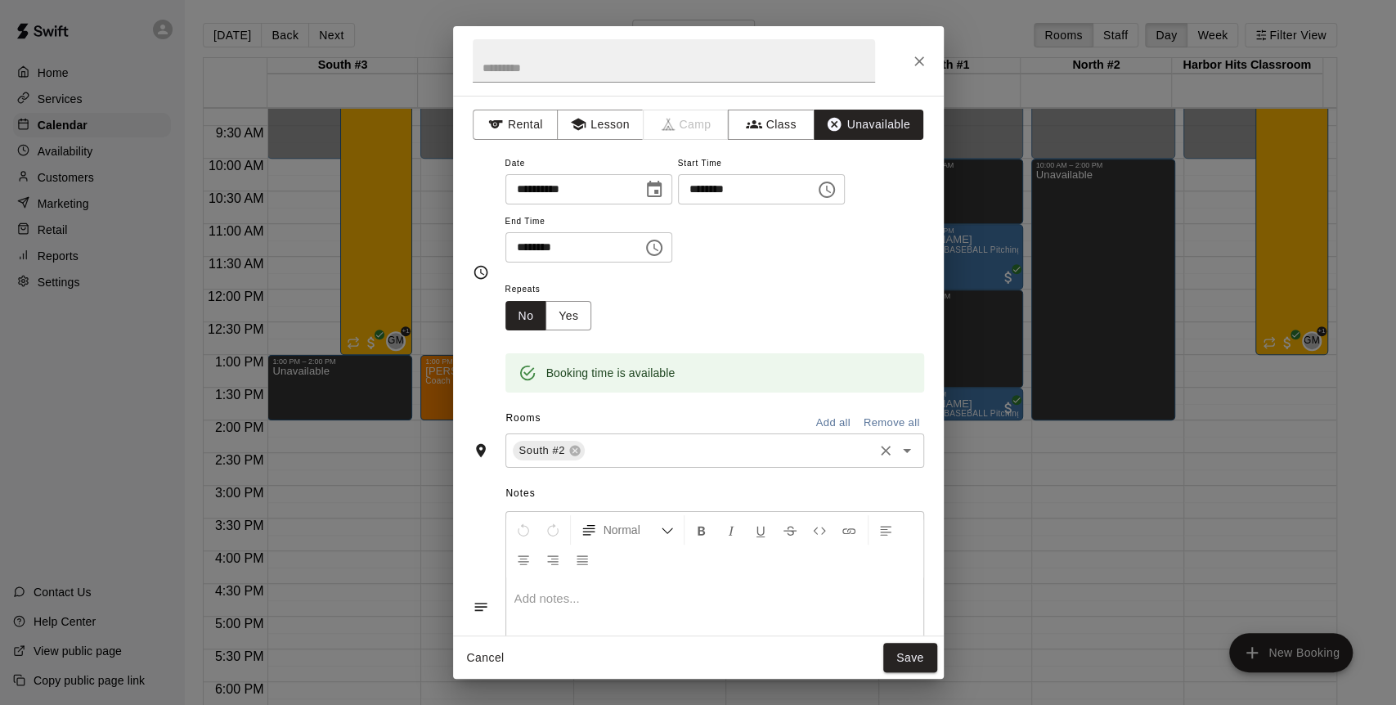
click at [650, 456] on input "text" at bounding box center [728, 451] width 283 height 20
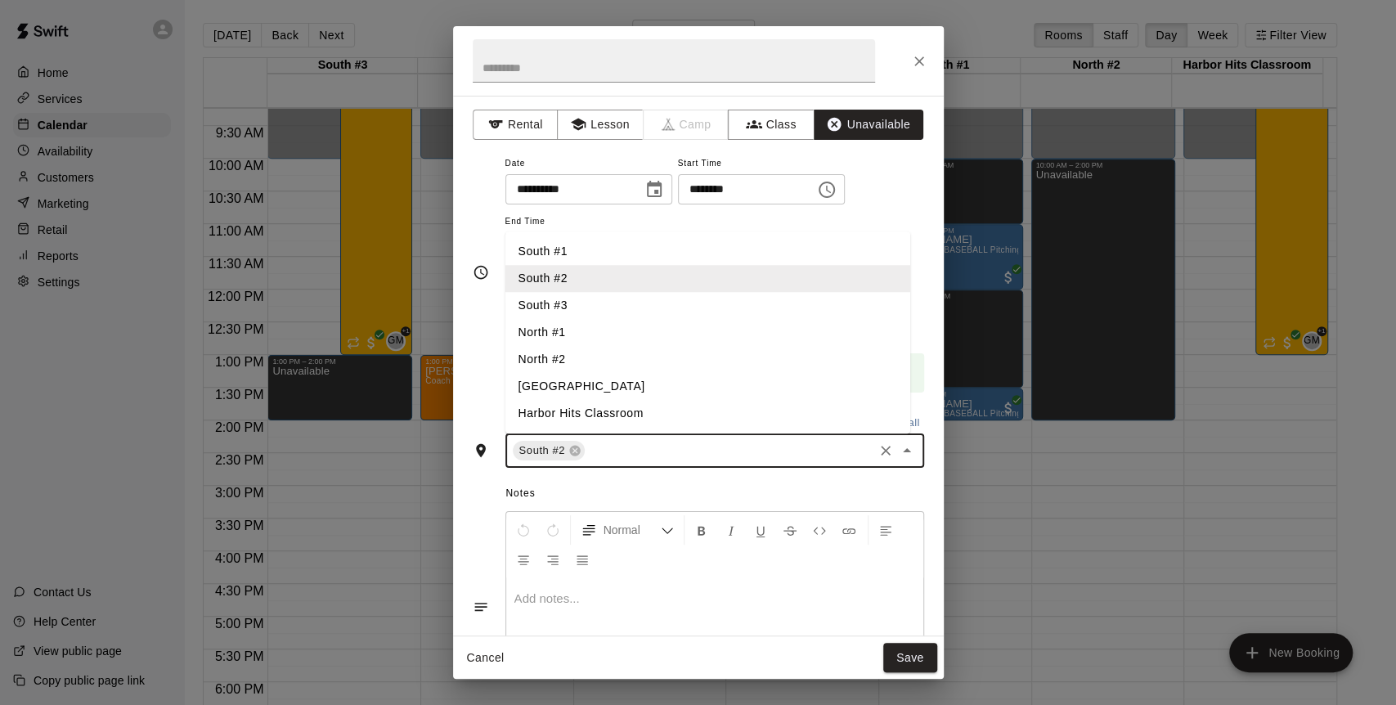
click at [613, 388] on li "[GEOGRAPHIC_DATA]" at bounding box center [707, 386] width 405 height 27
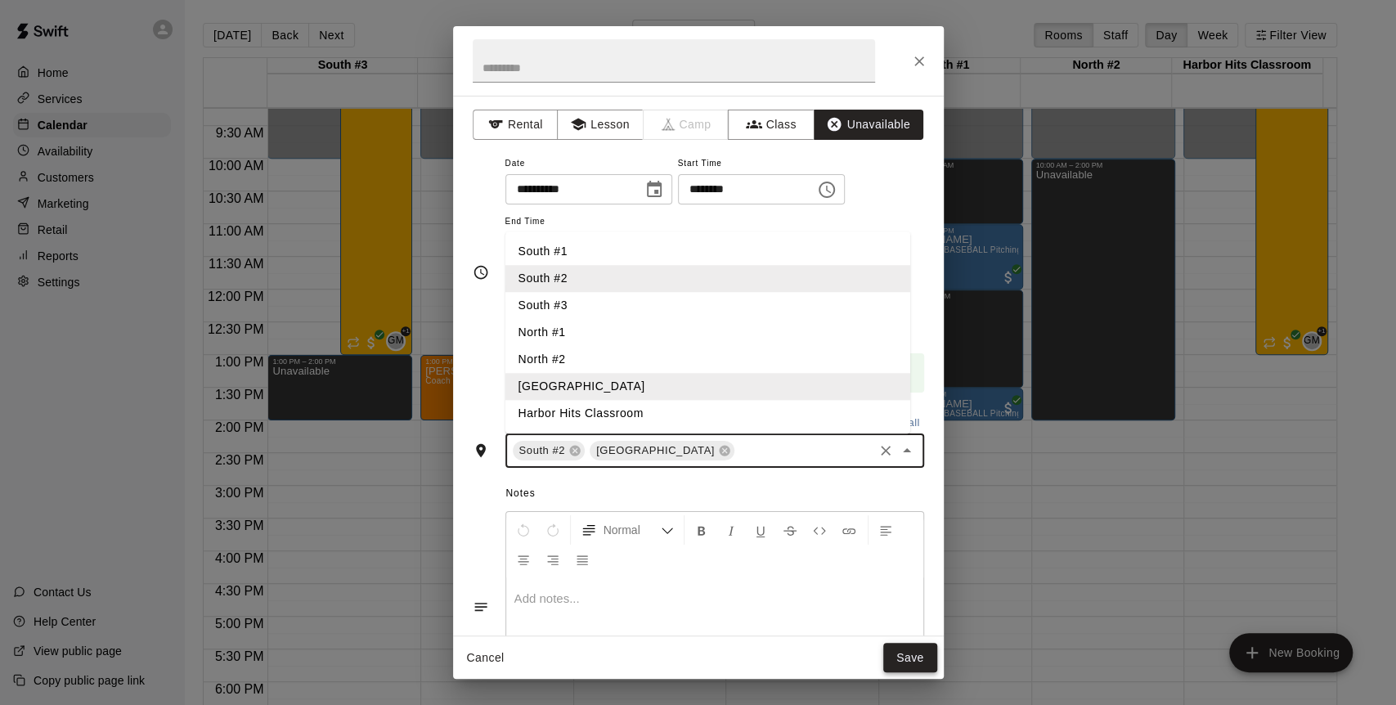
click at [901, 658] on button "Save" at bounding box center [910, 658] width 54 height 30
